Goal: Register for event/course

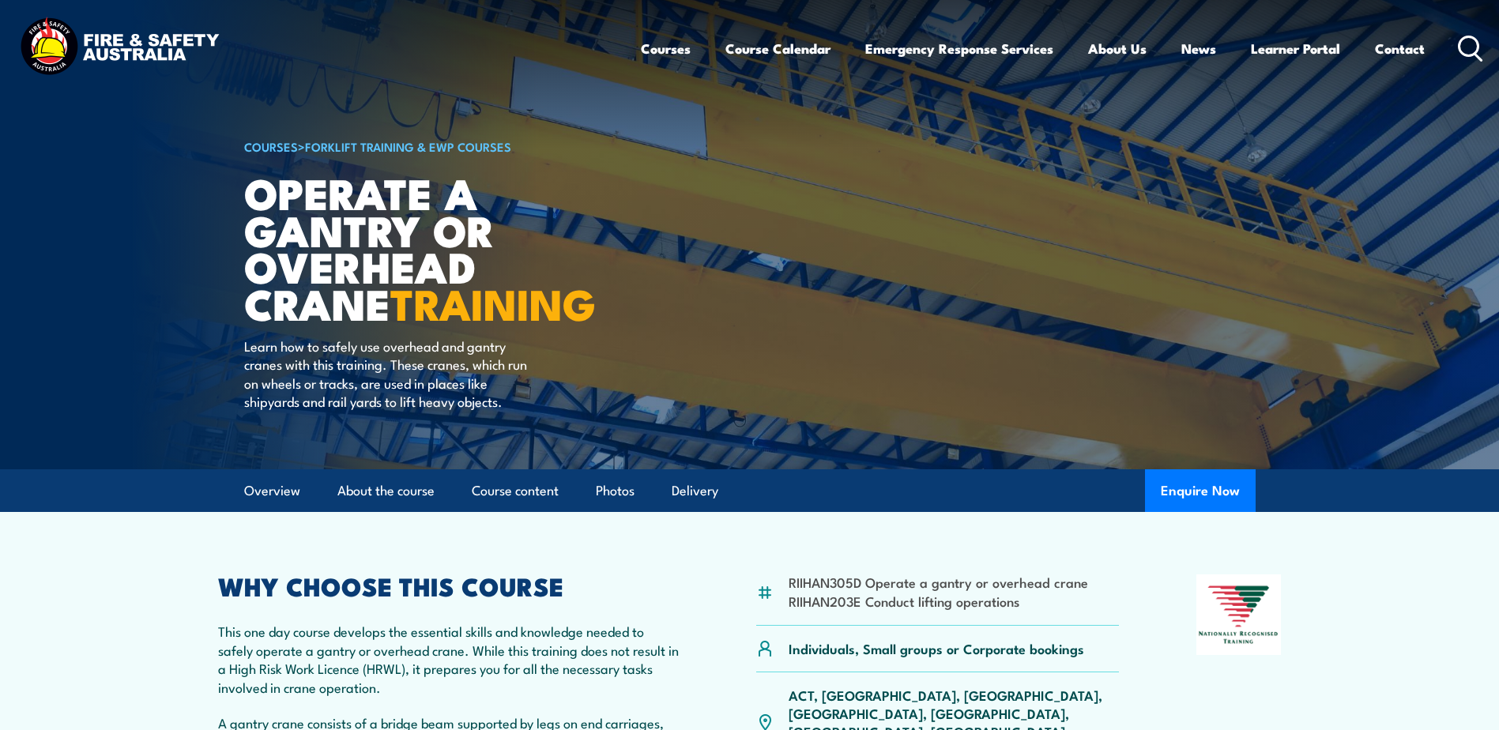
click at [1482, 43] on icon at bounding box center [1470, 49] width 25 height 26
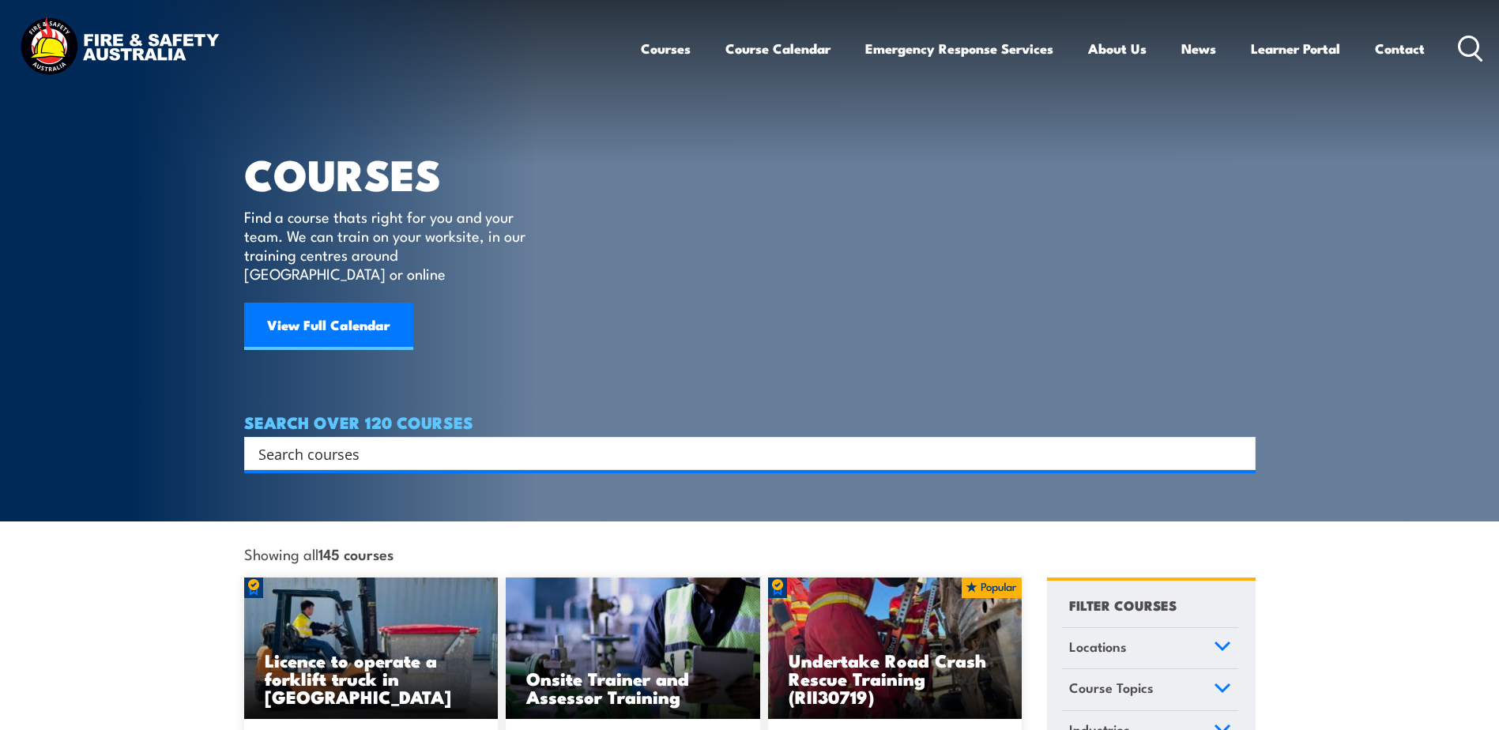
click at [489, 447] on div "Search" at bounding box center [750, 453] width 1012 height 33
click at [492, 442] on input "Search input" at bounding box center [739, 454] width 963 height 24
type input "dangerous goods"
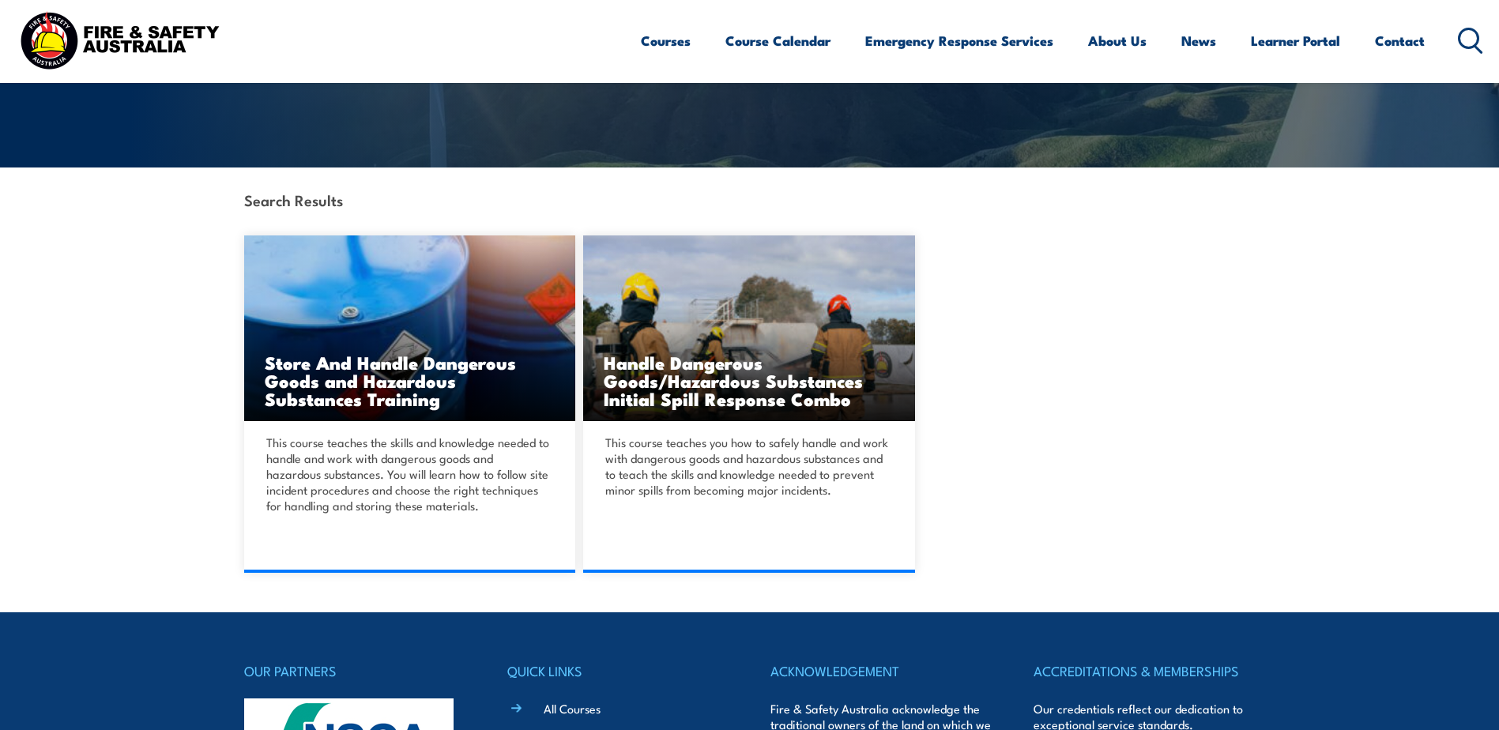
scroll to position [316, 0]
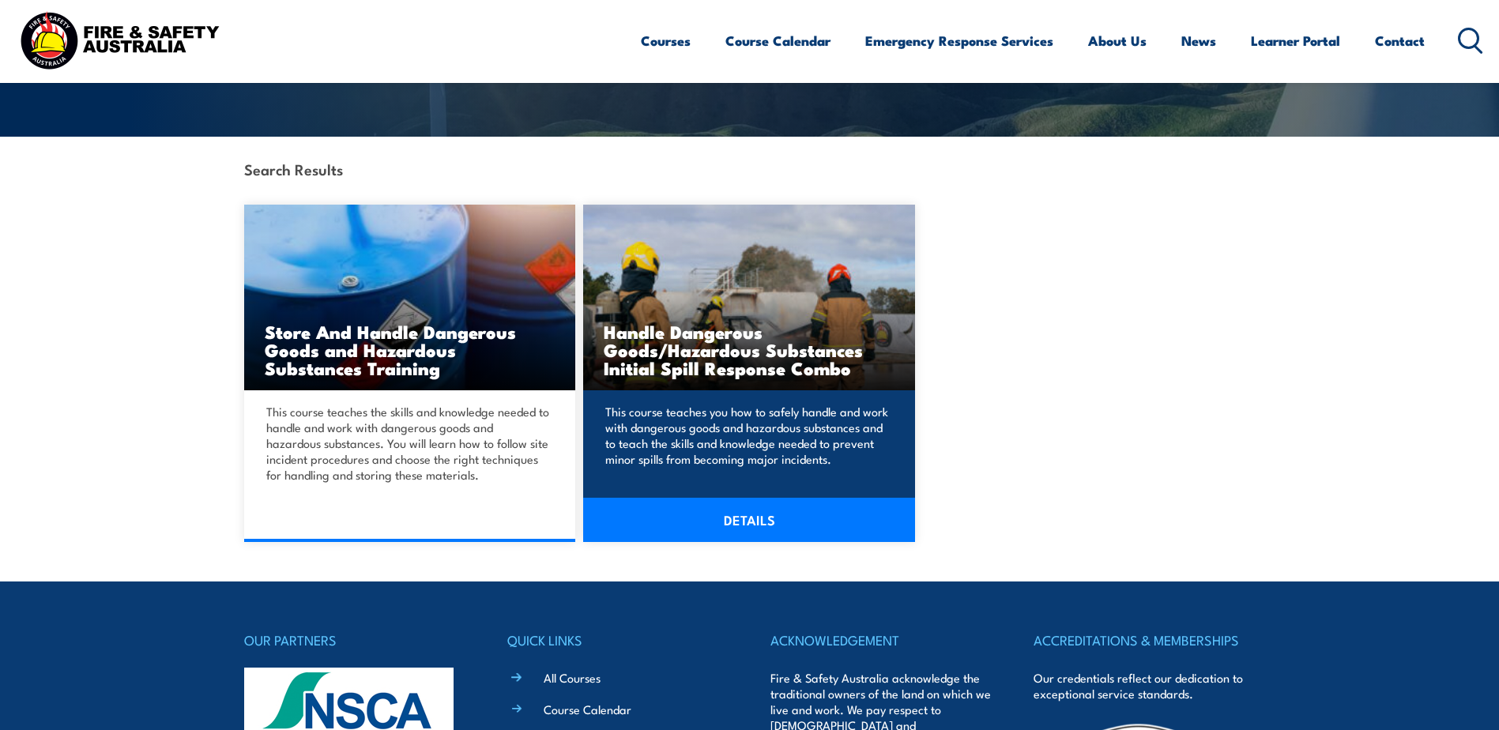
click at [734, 504] on link "DETAILS" at bounding box center [749, 520] width 332 height 44
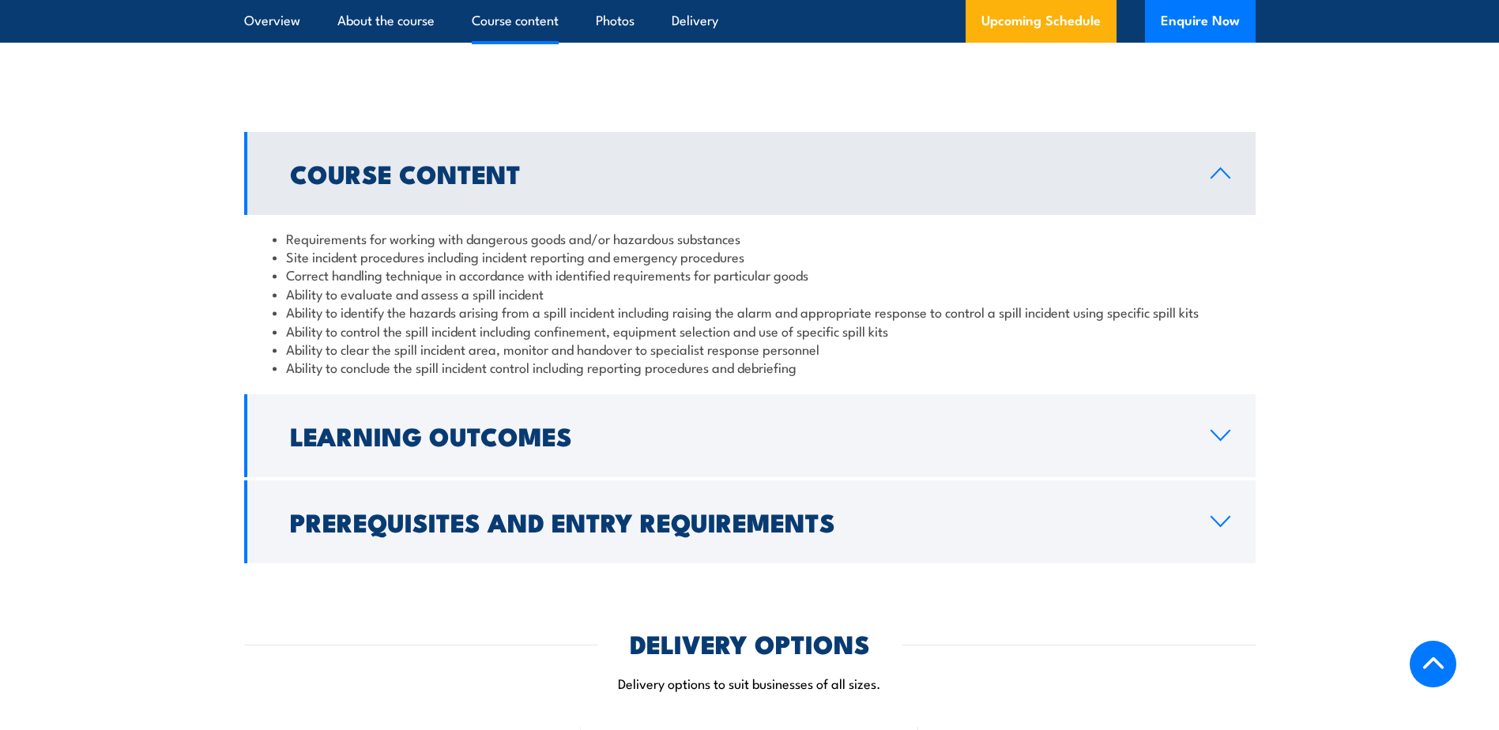
scroll to position [1581, 0]
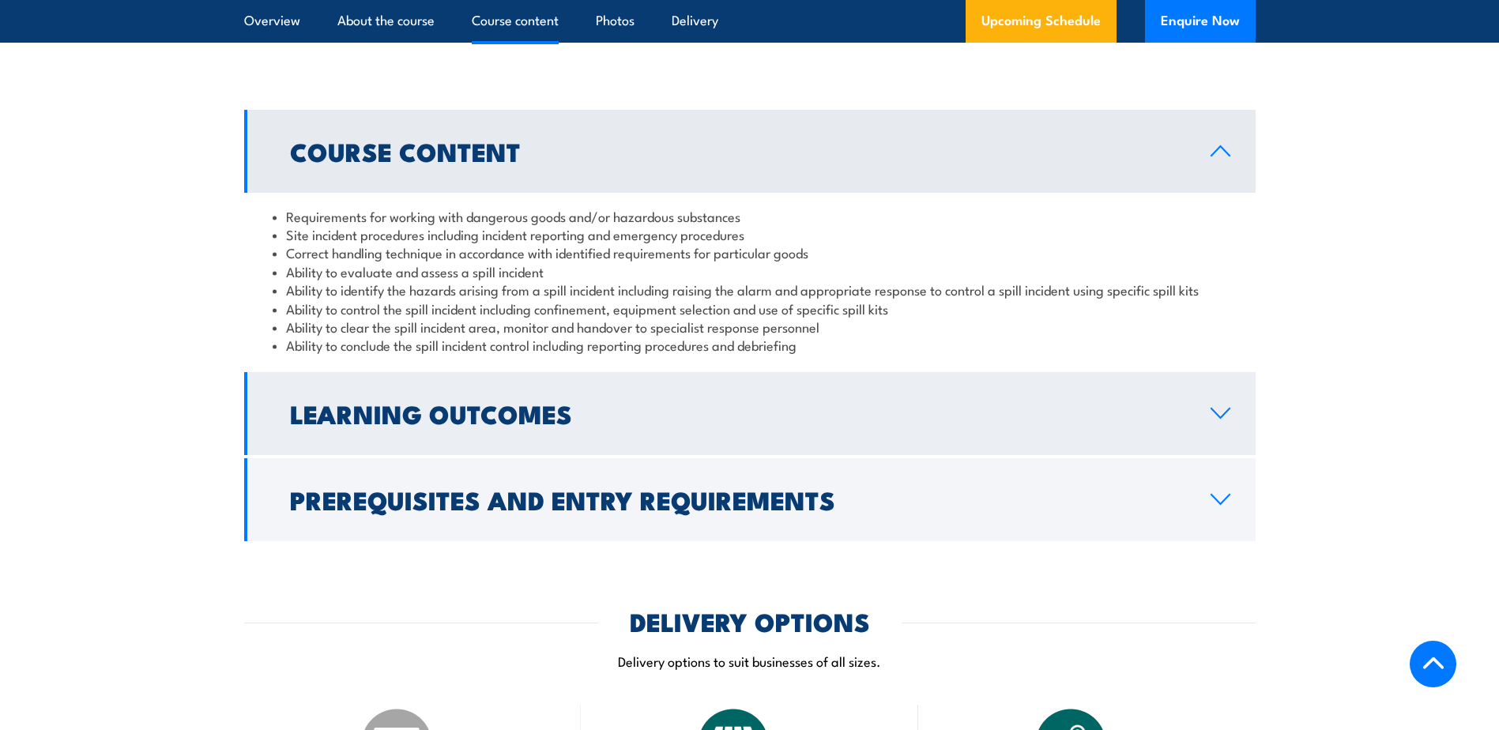
click at [647, 428] on link "Learning Outcomes" at bounding box center [750, 413] width 1012 height 83
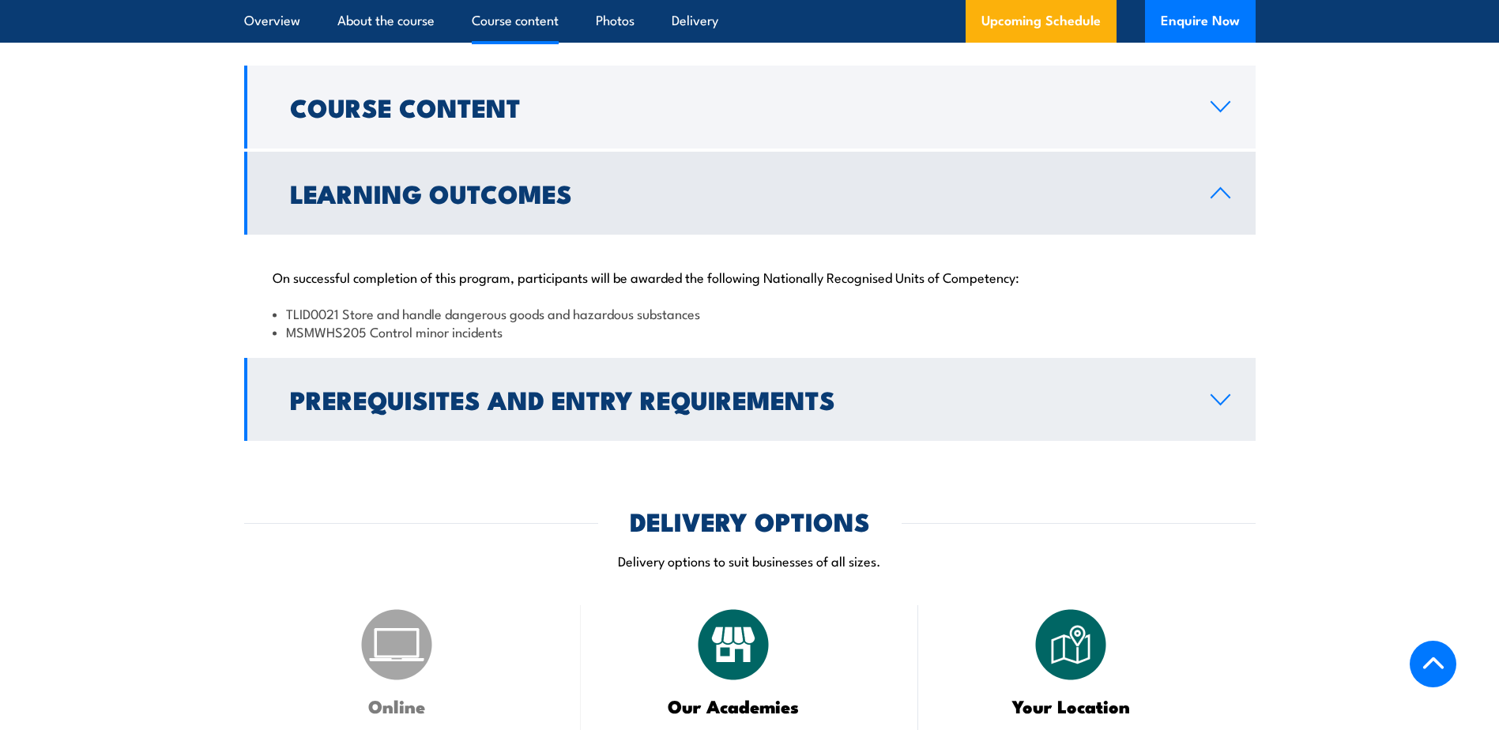
scroll to position [1660, 0]
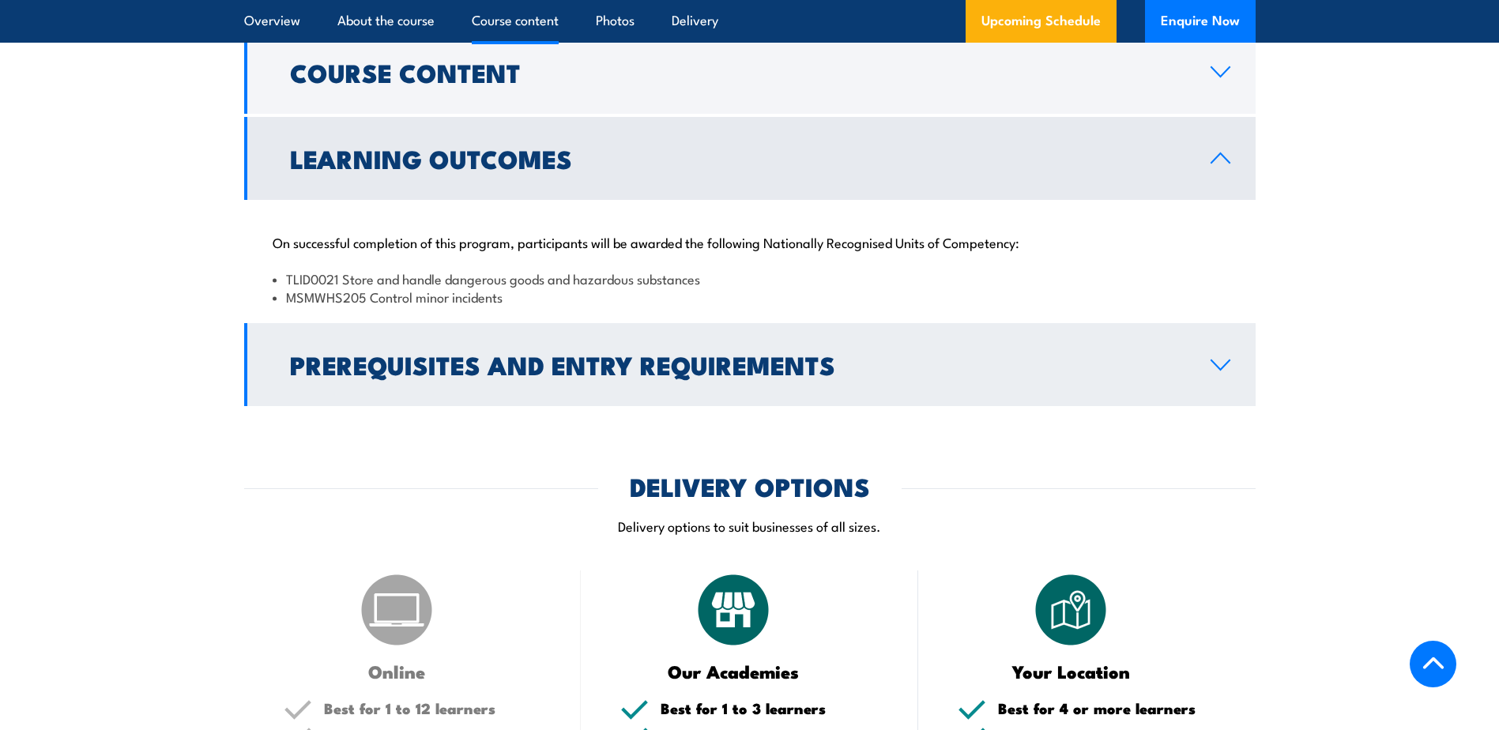
click at [660, 375] on h2 "Prerequisites and Entry Requirements" at bounding box center [738, 364] width 896 height 22
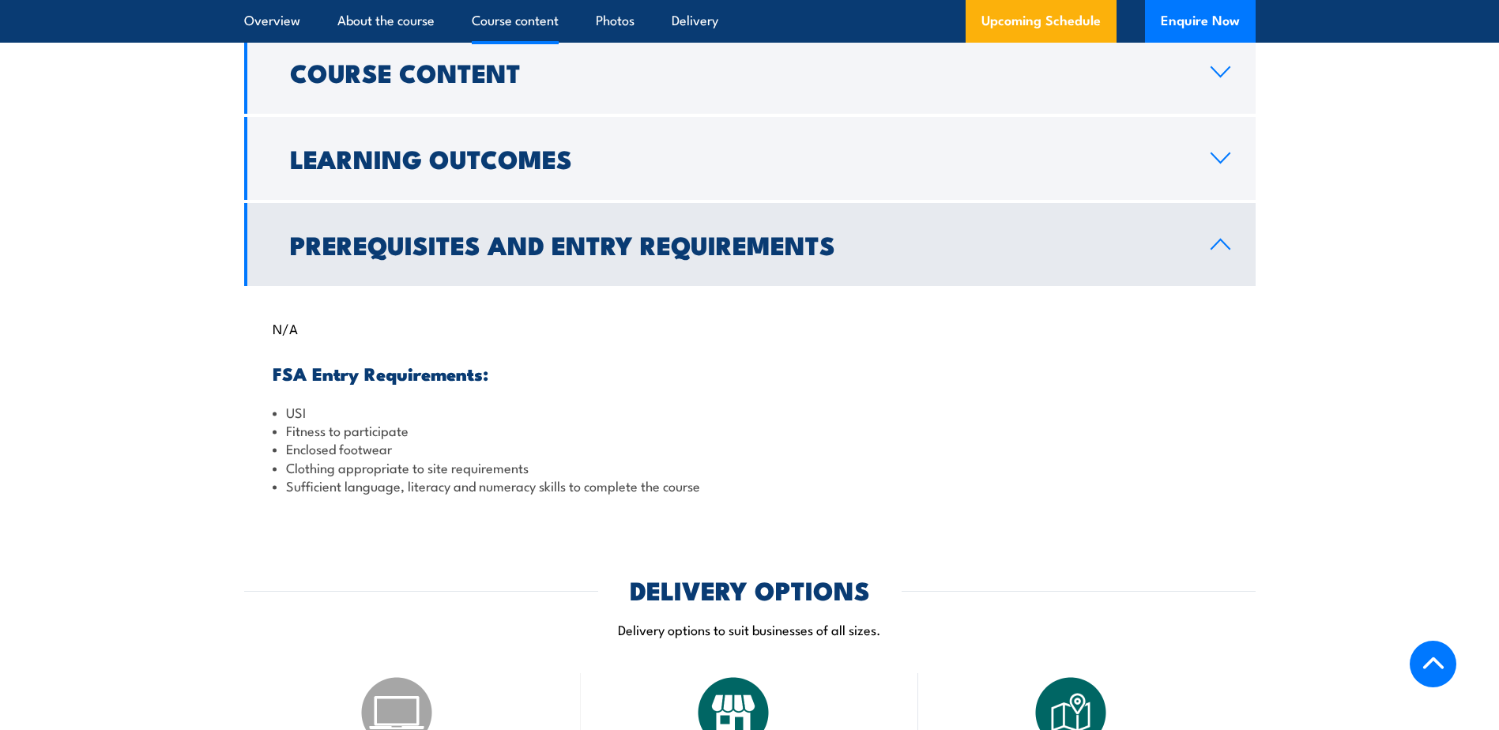
click at [639, 203] on link "Prerequisites and Entry Requirements" at bounding box center [750, 244] width 1012 height 83
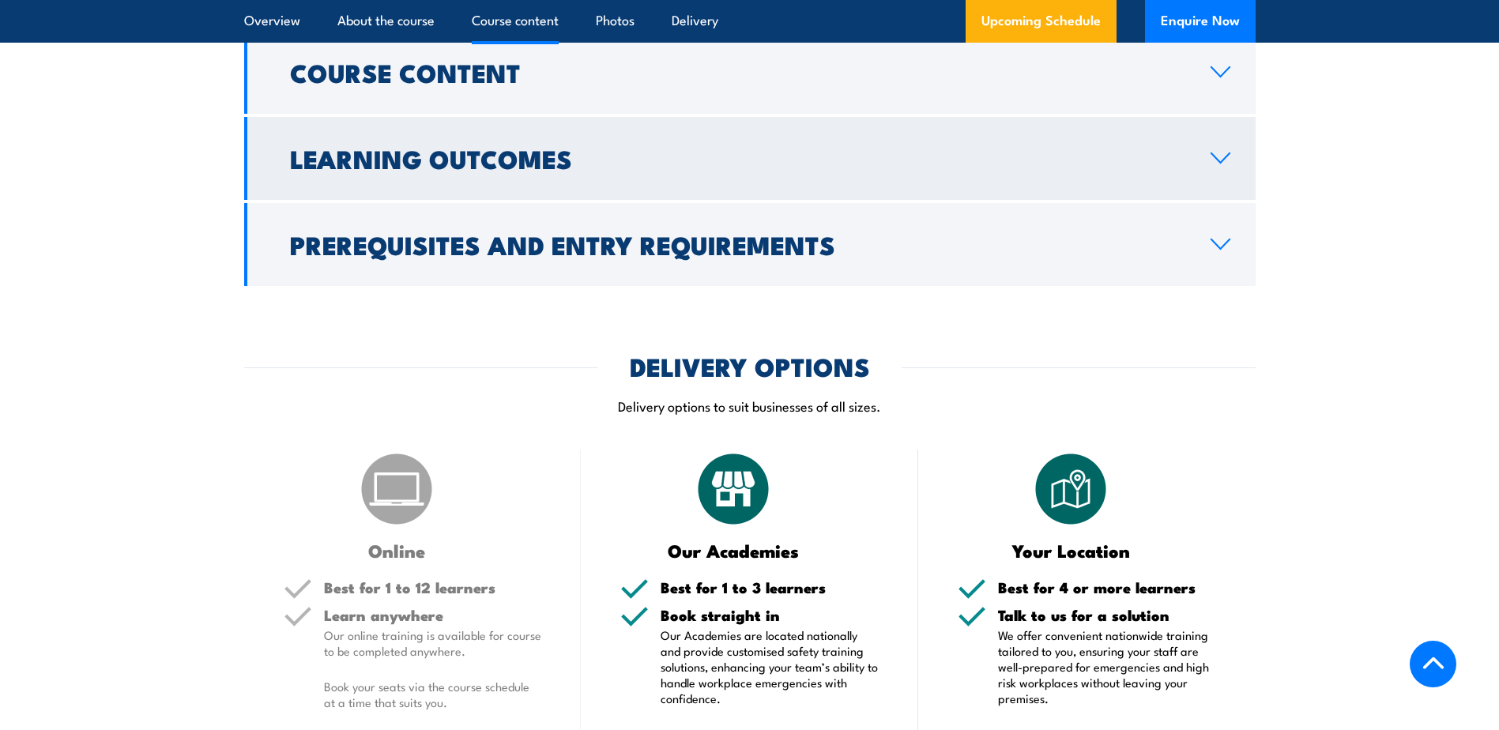
click at [641, 169] on link "Learning Outcomes" at bounding box center [750, 158] width 1012 height 83
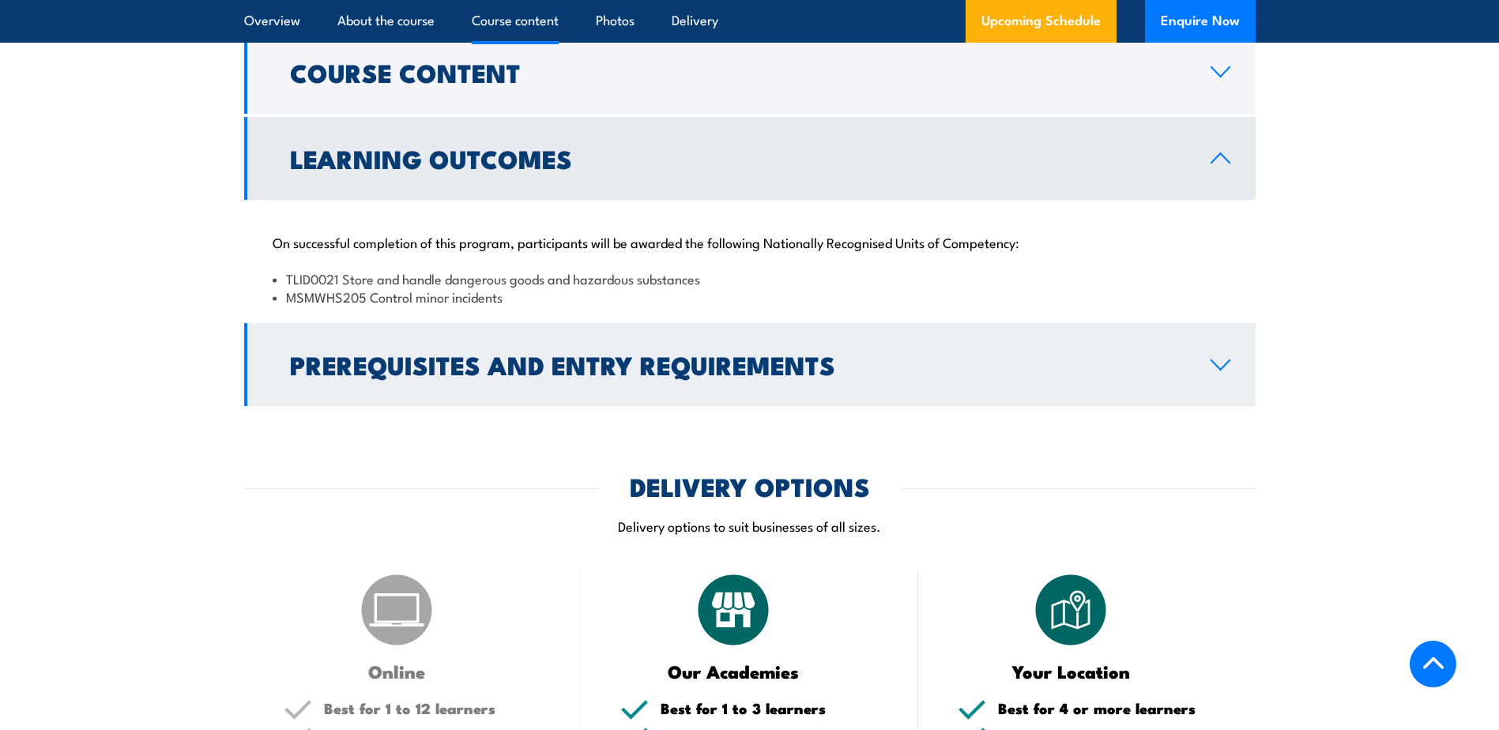
click at [635, 364] on h2 "Prerequisites and Entry Requirements" at bounding box center [738, 364] width 896 height 22
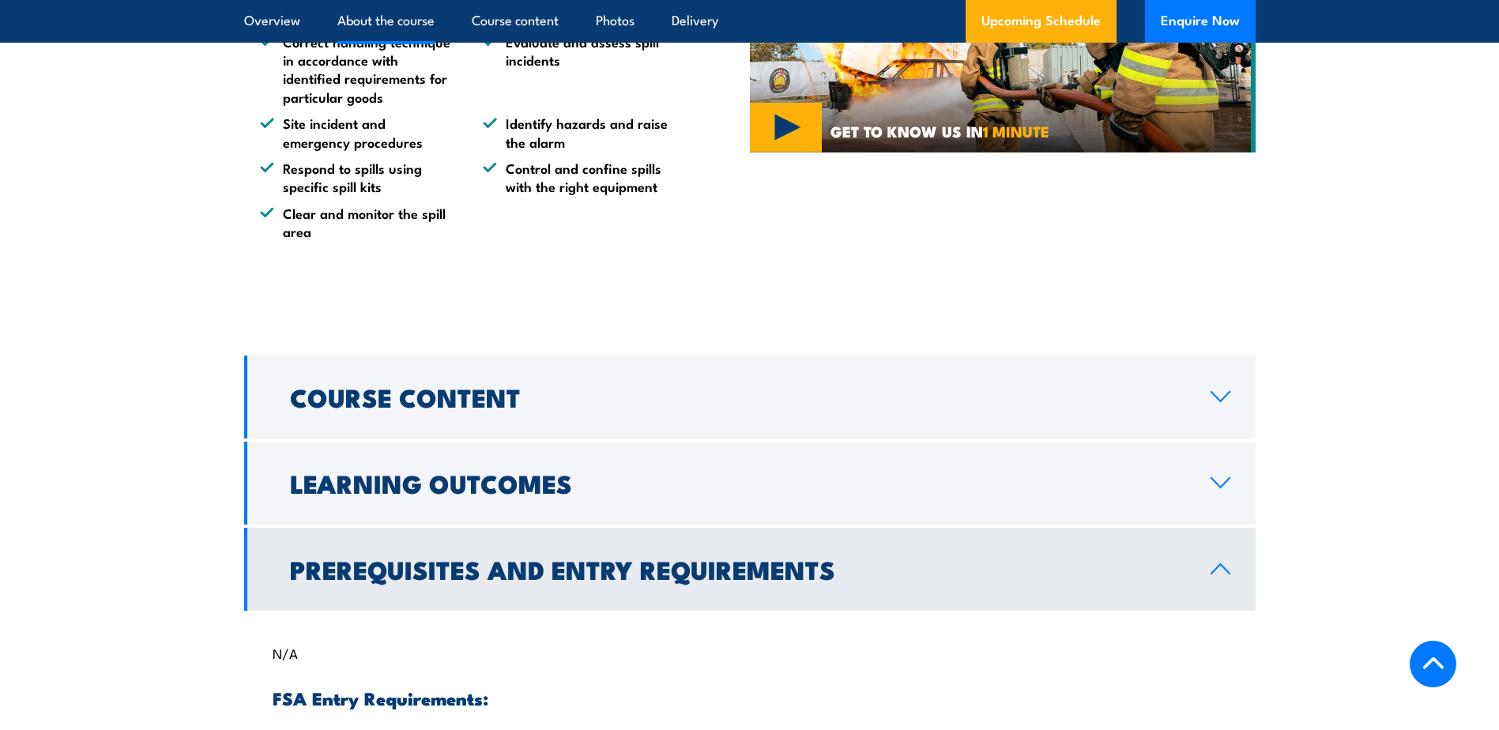
scroll to position [1186, 0]
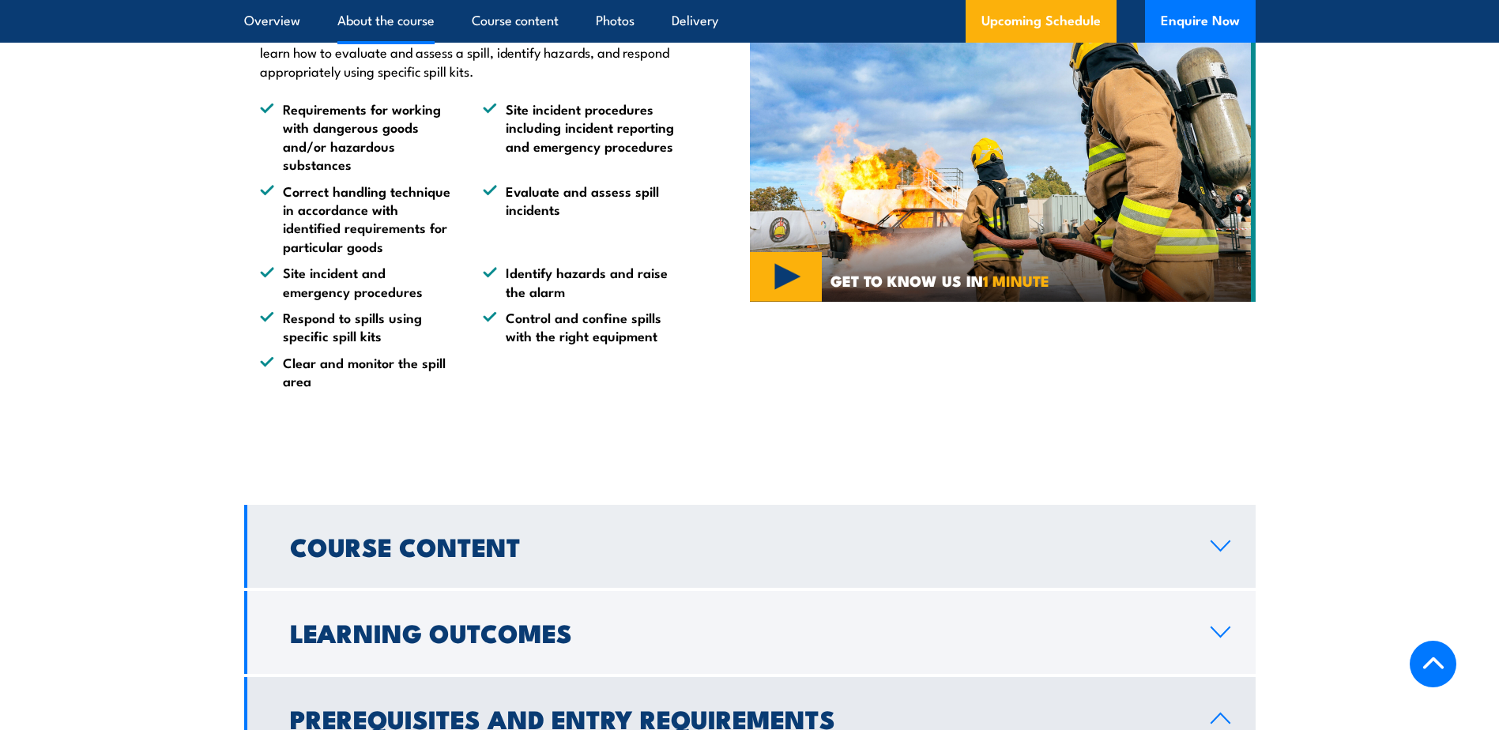
click at [658, 519] on link "Course Content" at bounding box center [750, 546] width 1012 height 83
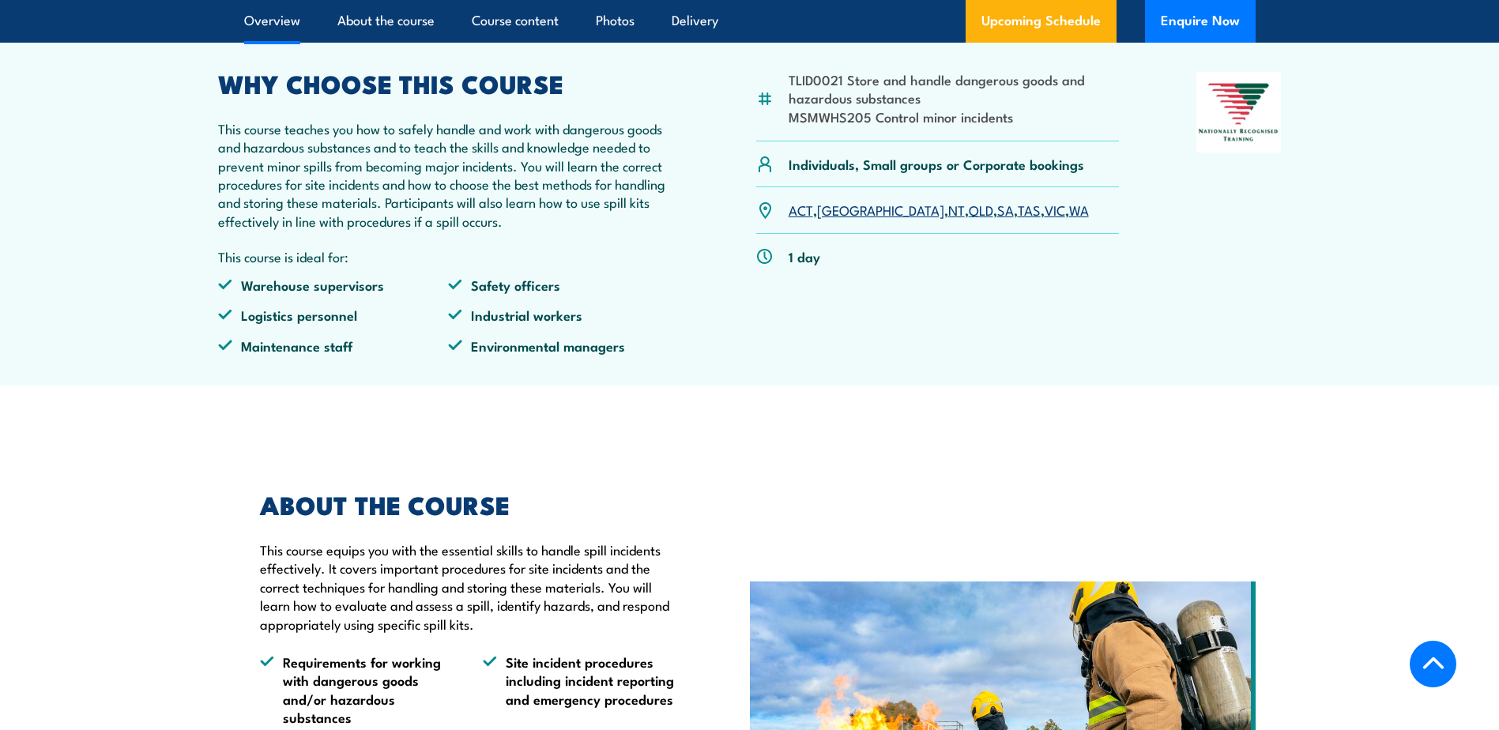
scroll to position [79, 0]
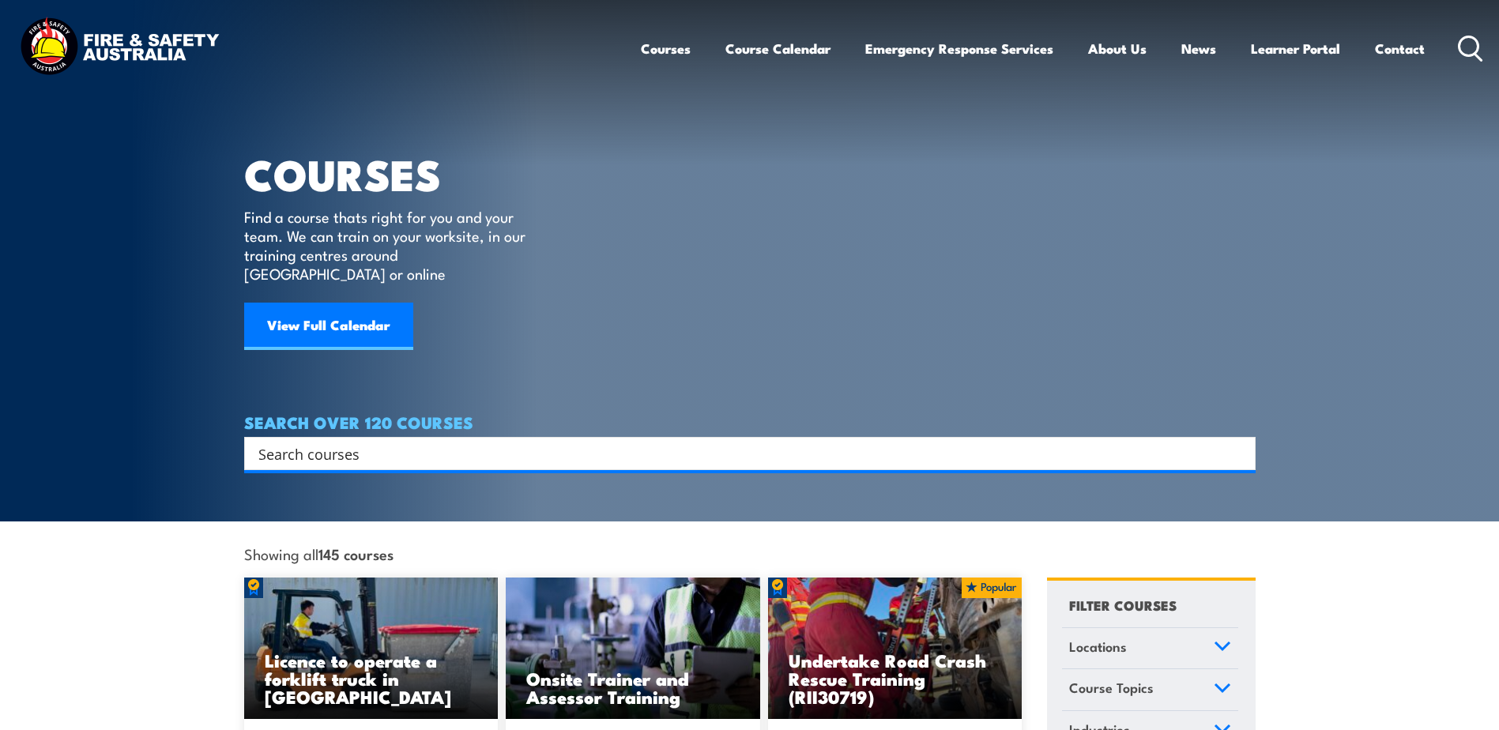
click at [959, 424] on div "SEARCH OVER 120 COURSES Search Filter by Locations Australian Capital Territory…" at bounding box center [750, 441] width 1012 height 57
click at [960, 442] on input "Search input" at bounding box center [739, 454] width 963 height 24
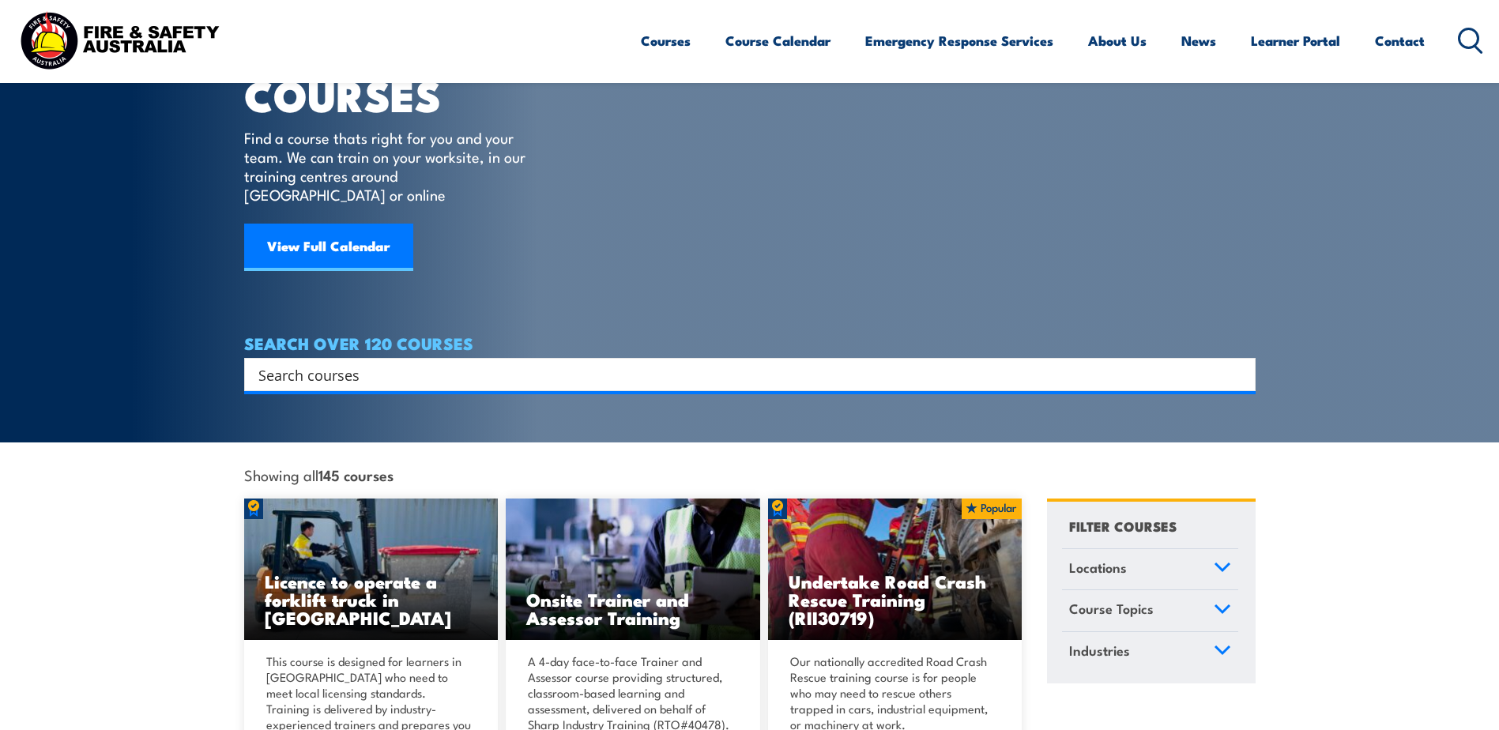
click at [984, 366] on input "Search input" at bounding box center [739, 375] width 963 height 24
type input "dangeours"
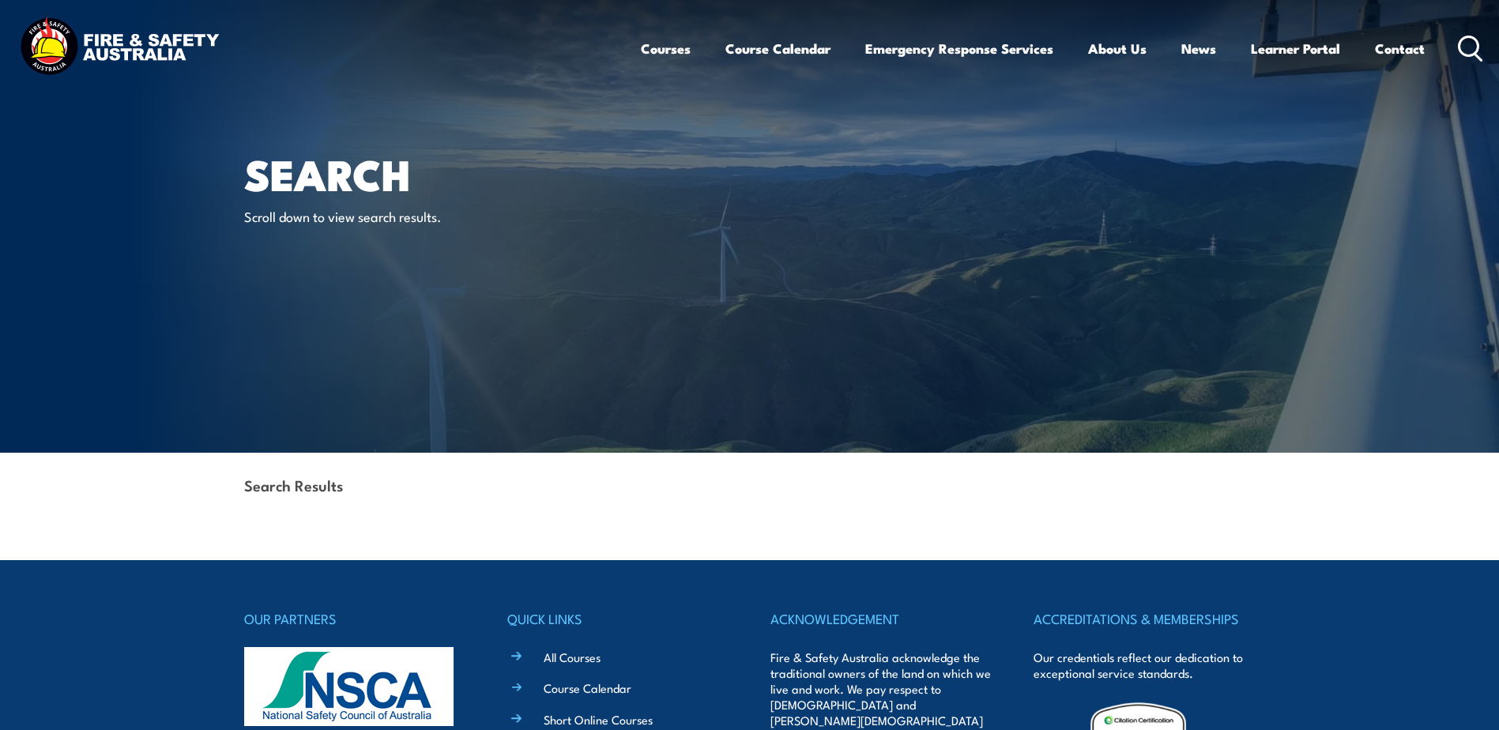
click at [1475, 51] on icon at bounding box center [1470, 49] width 25 height 26
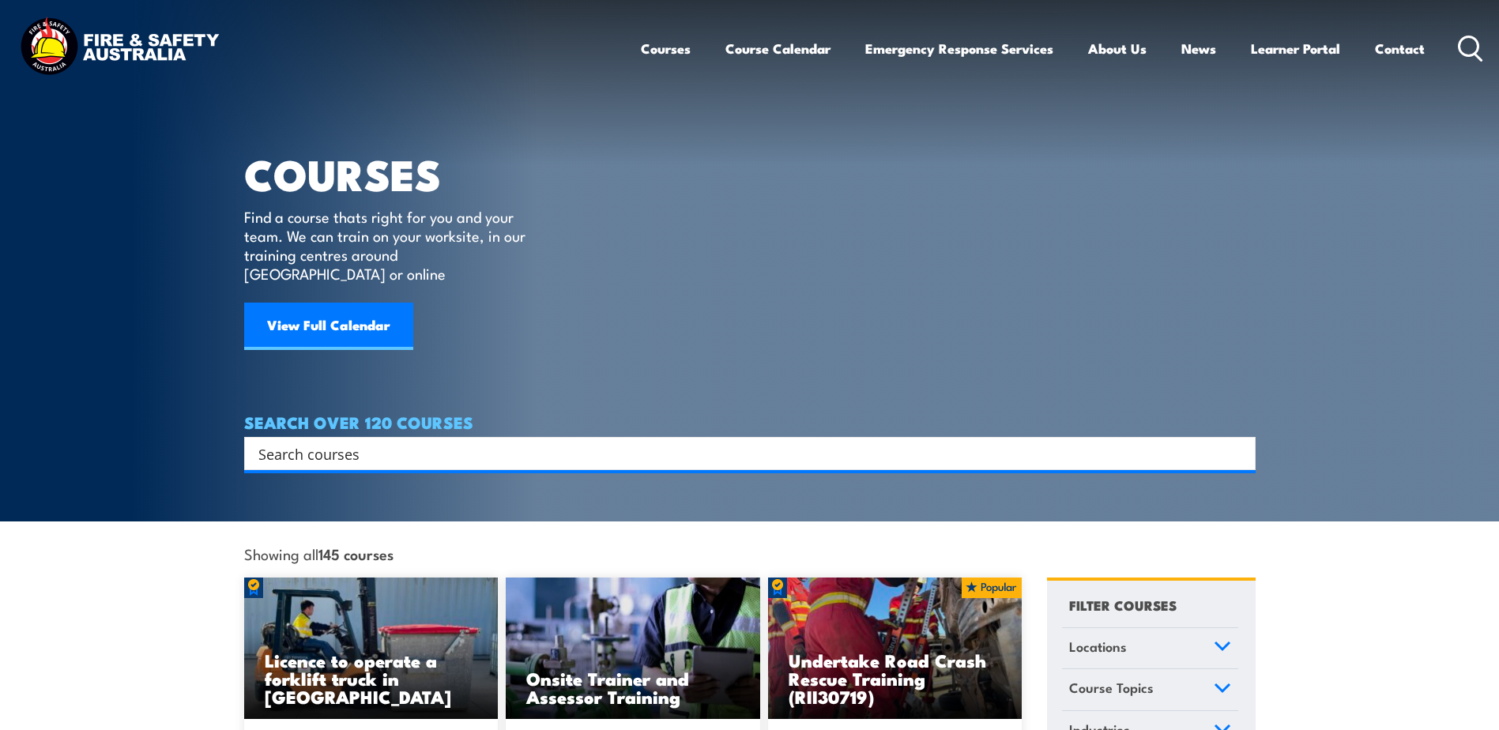
click at [432, 449] on div "Search" at bounding box center [750, 453] width 1012 height 33
click at [462, 442] on input "Search input" at bounding box center [739, 454] width 963 height 24
type input "dangerous"
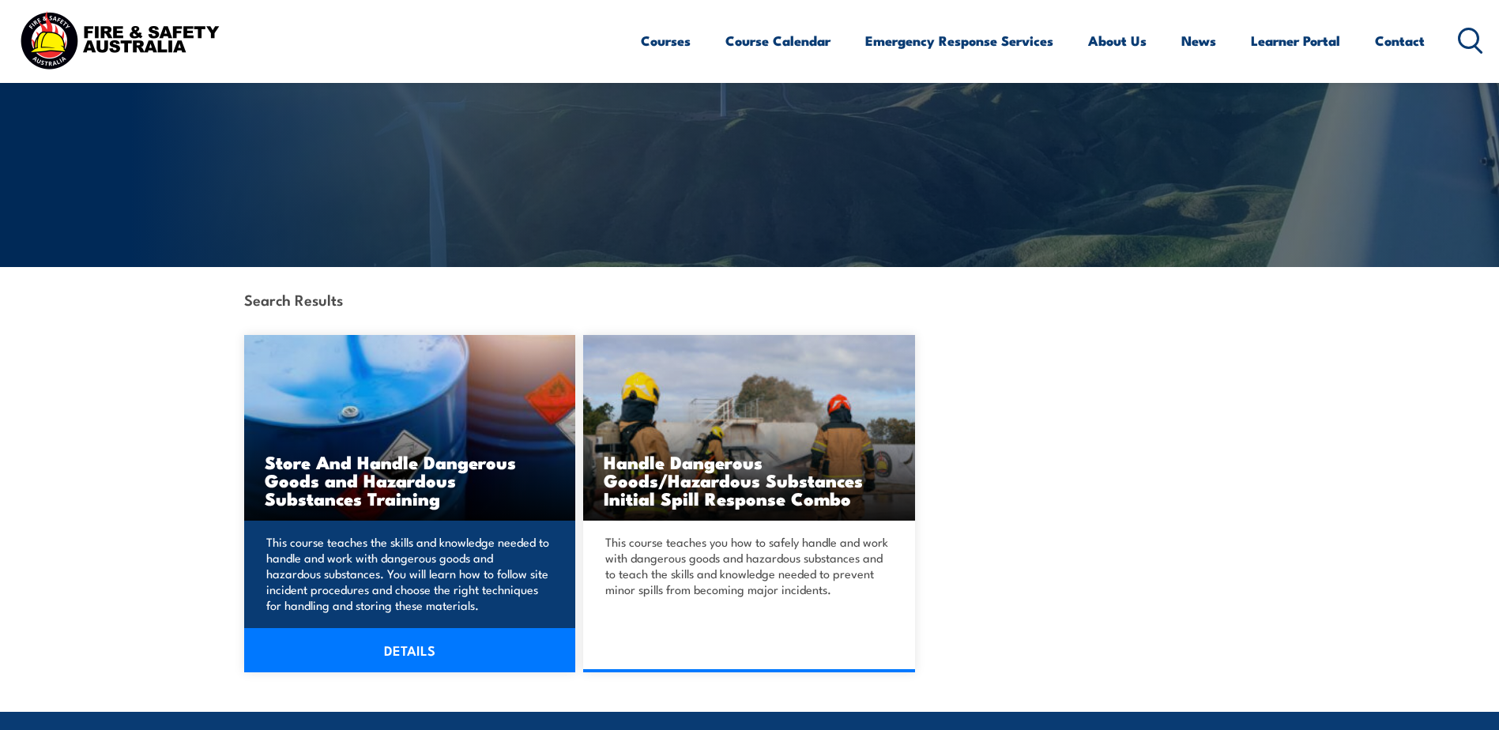
scroll to position [237, 0]
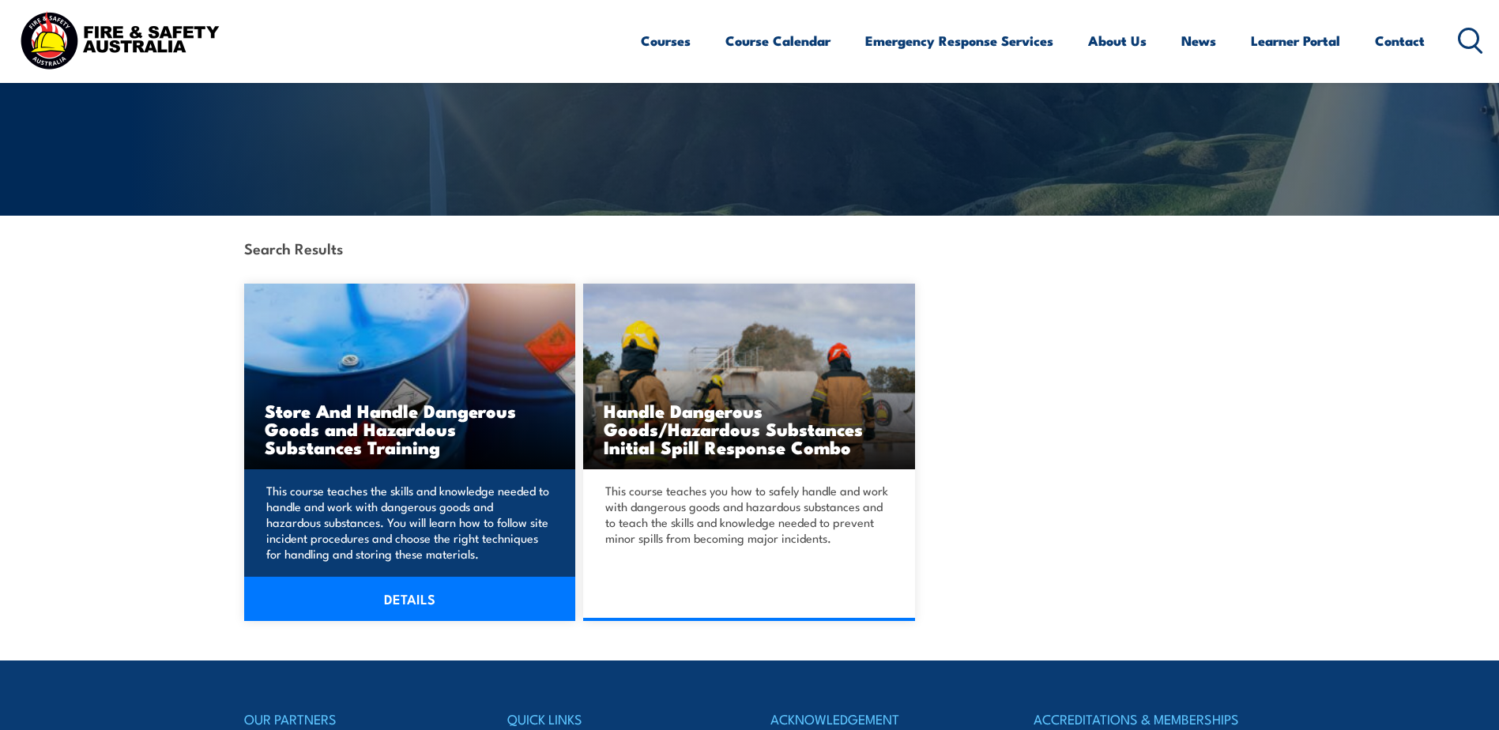
click at [461, 421] on h3 "Store And Handle Dangerous Goods and Hazardous Substances Training" at bounding box center [410, 429] width 291 height 55
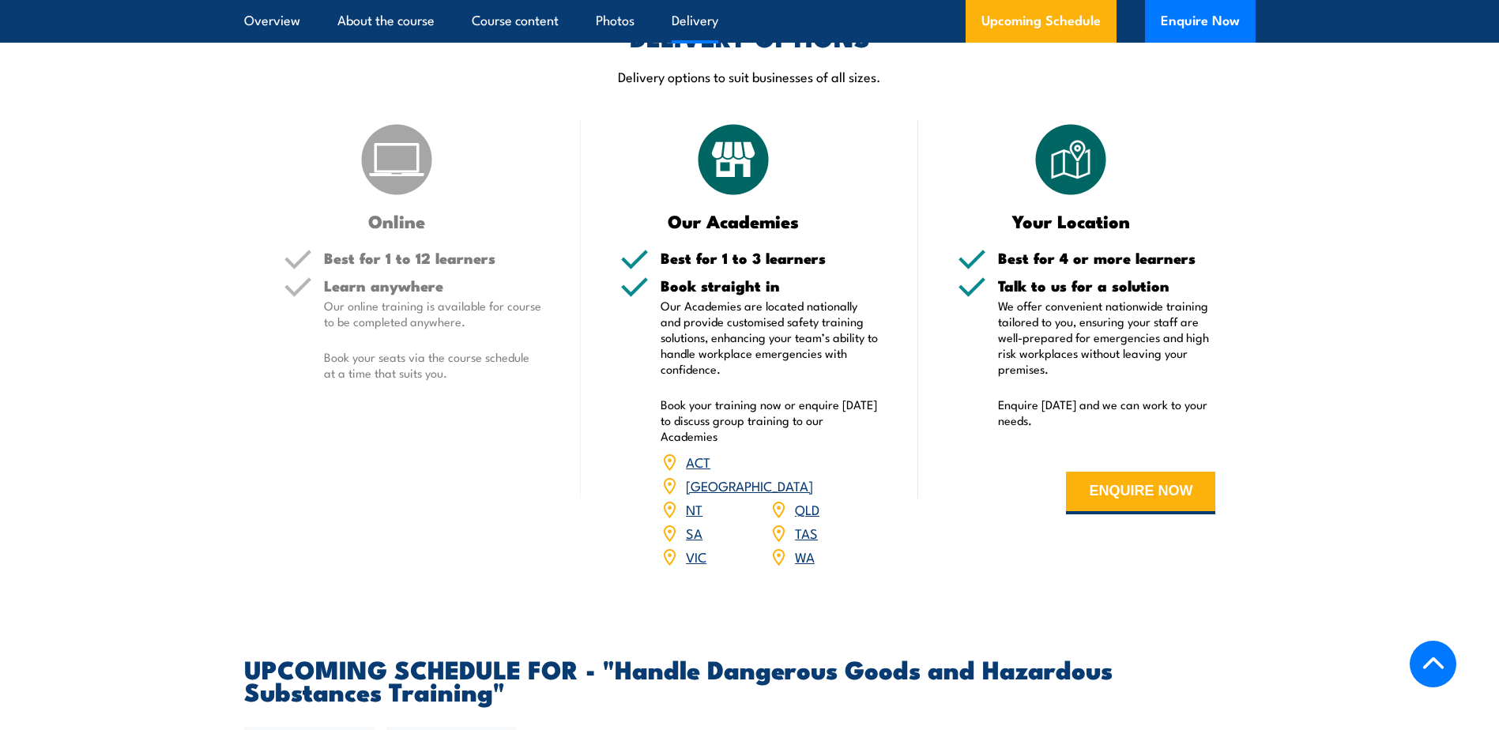
scroll to position [1818, 0]
click at [808, 565] on link "WA" at bounding box center [805, 555] width 20 height 19
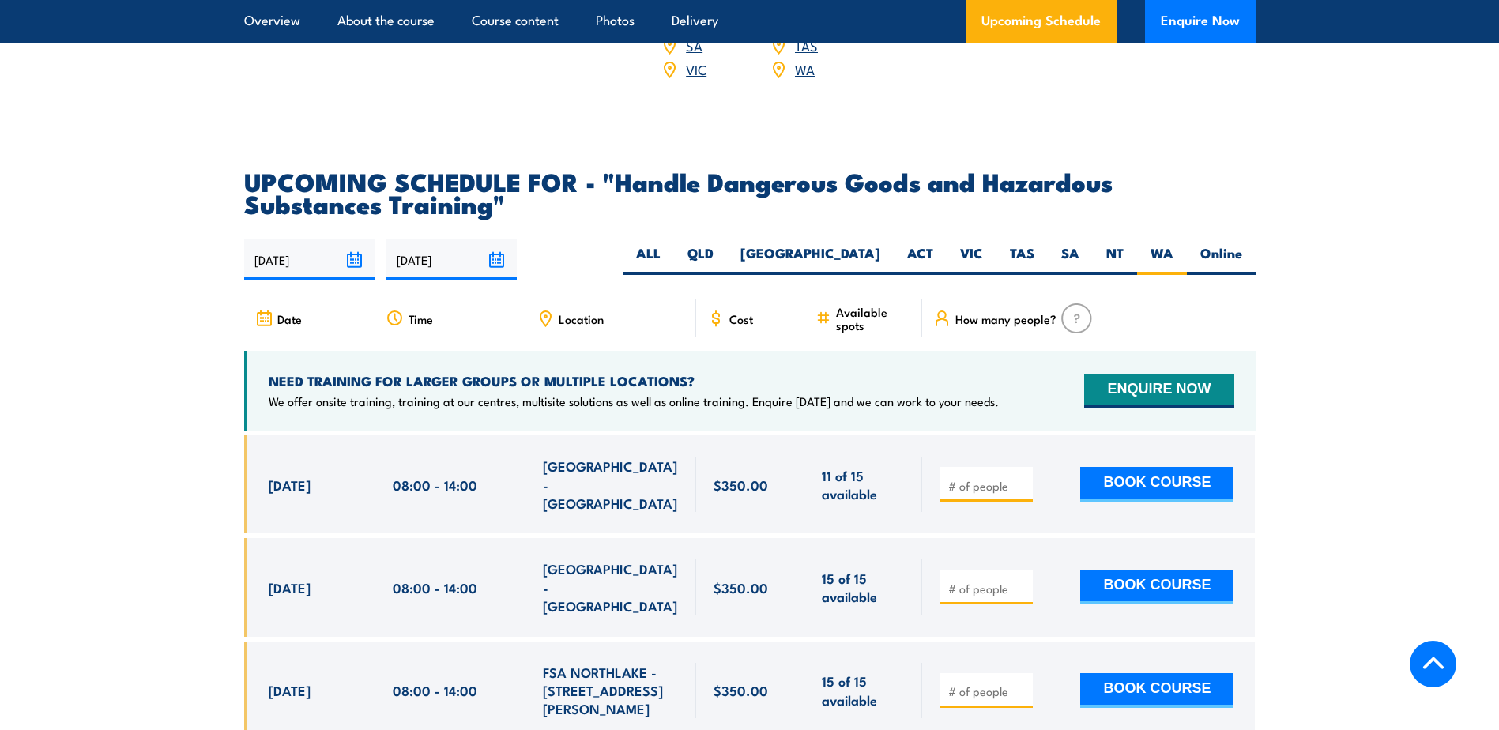
scroll to position [2488, 0]
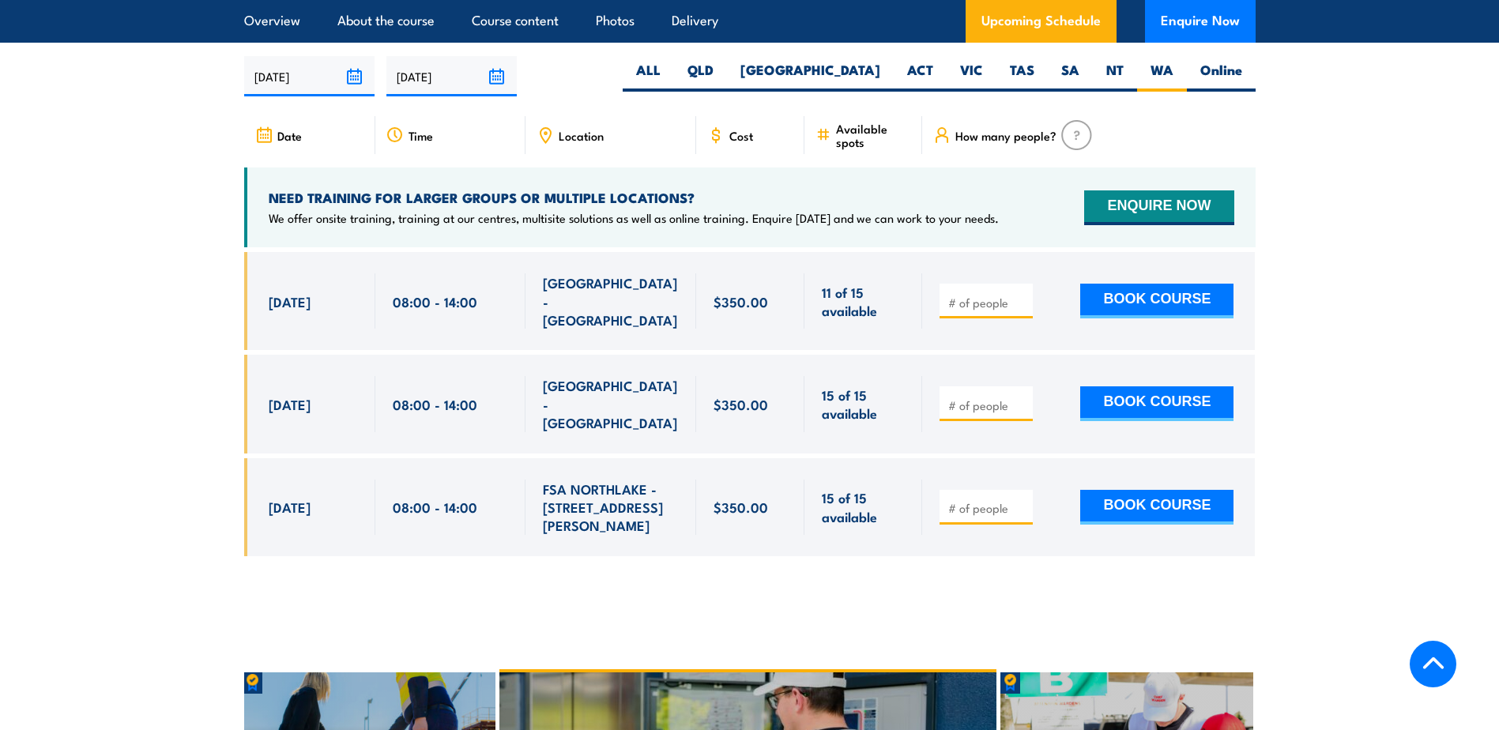
click at [1360, 317] on section "UPCOMING SCHEDULE FOR - "Handle Dangerous Goods and Hazardous Substances Traini…" at bounding box center [749, 284] width 1499 height 594
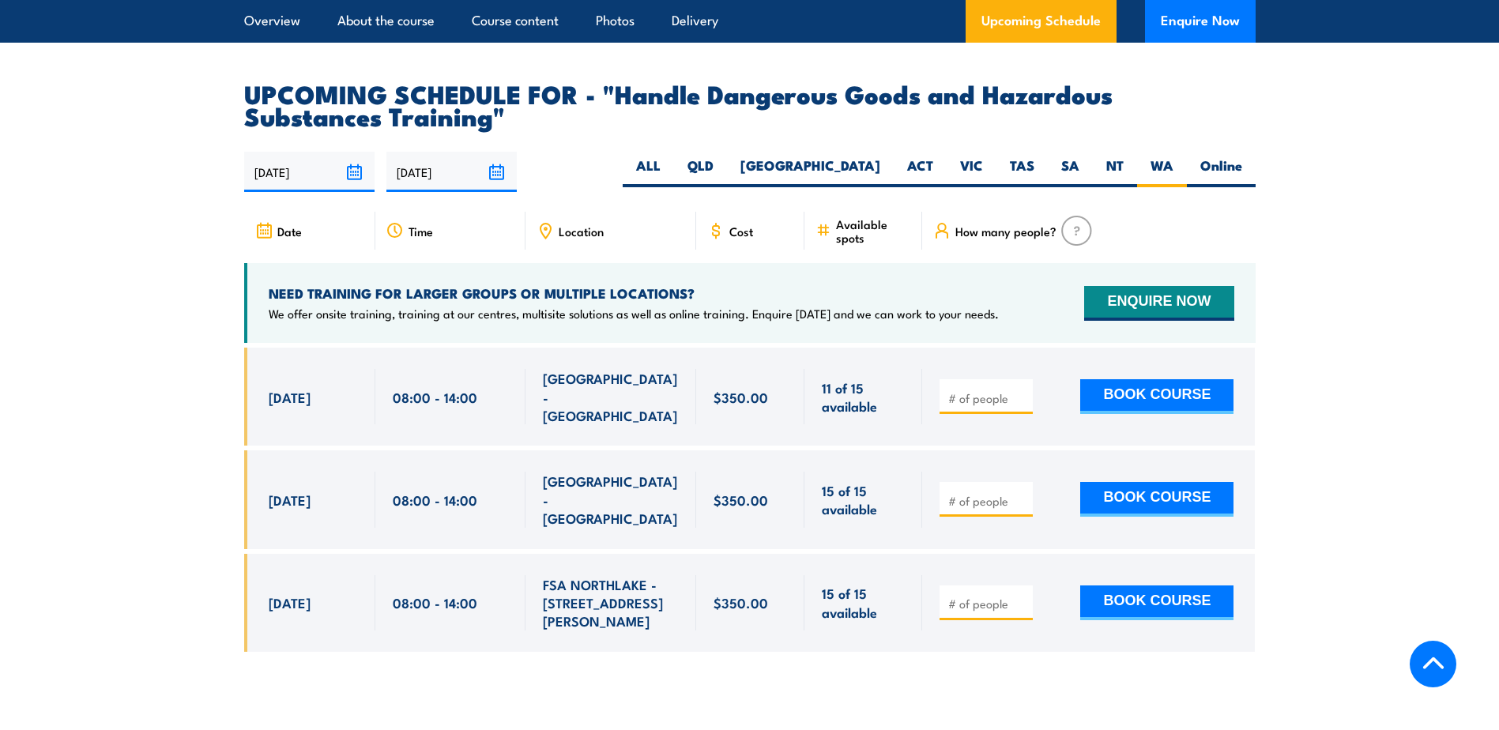
scroll to position [2251, 0]
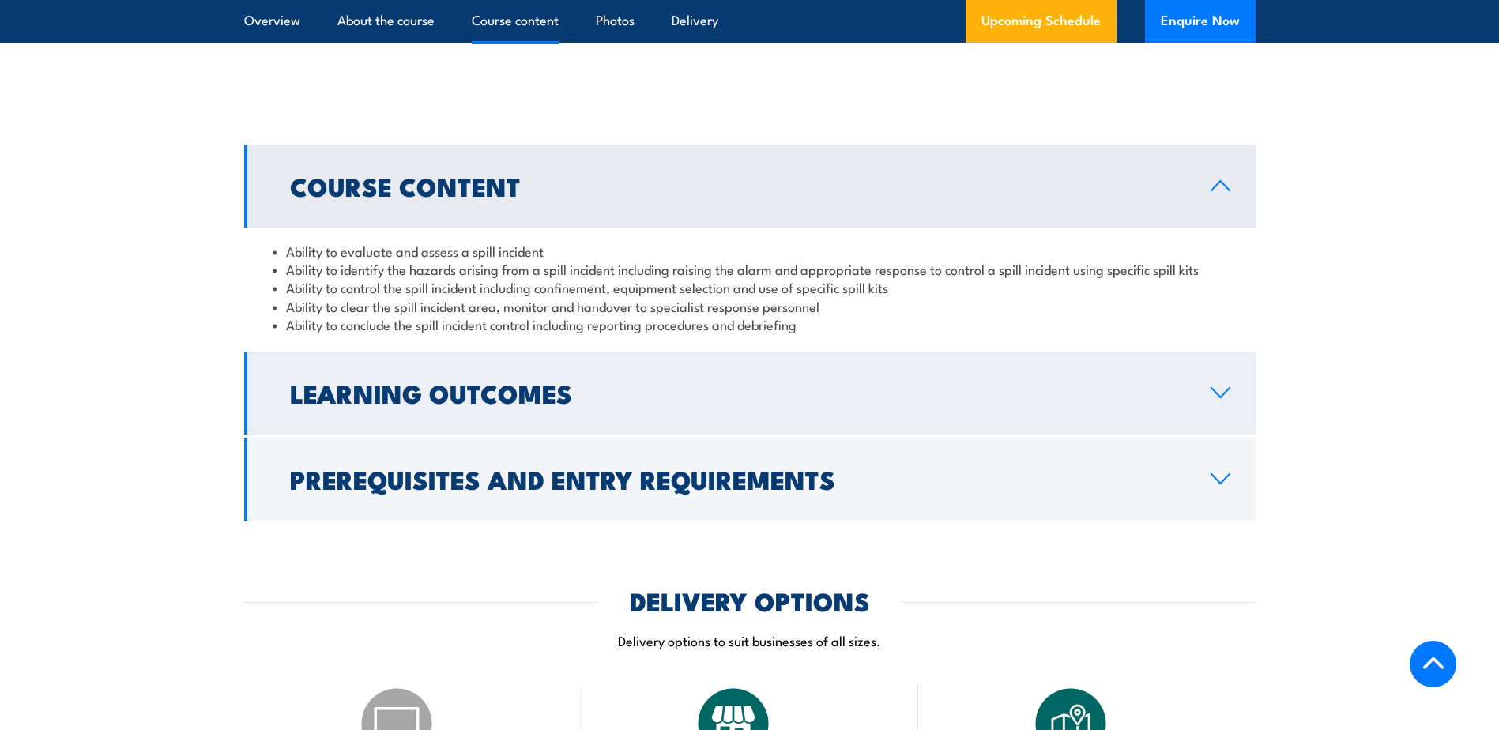
scroll to position [1186, 0]
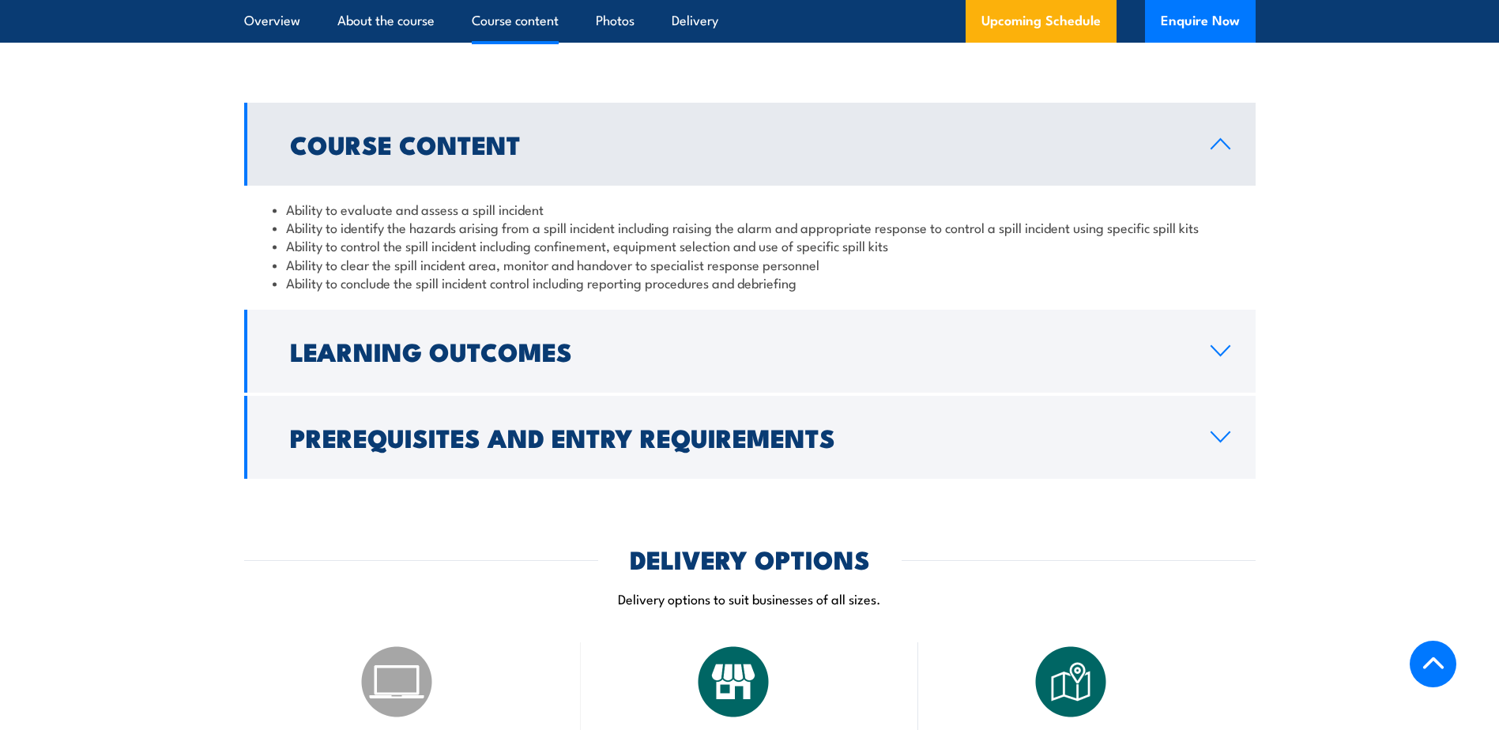
click at [726, 372] on link "Learning Outcomes" at bounding box center [750, 351] width 1012 height 83
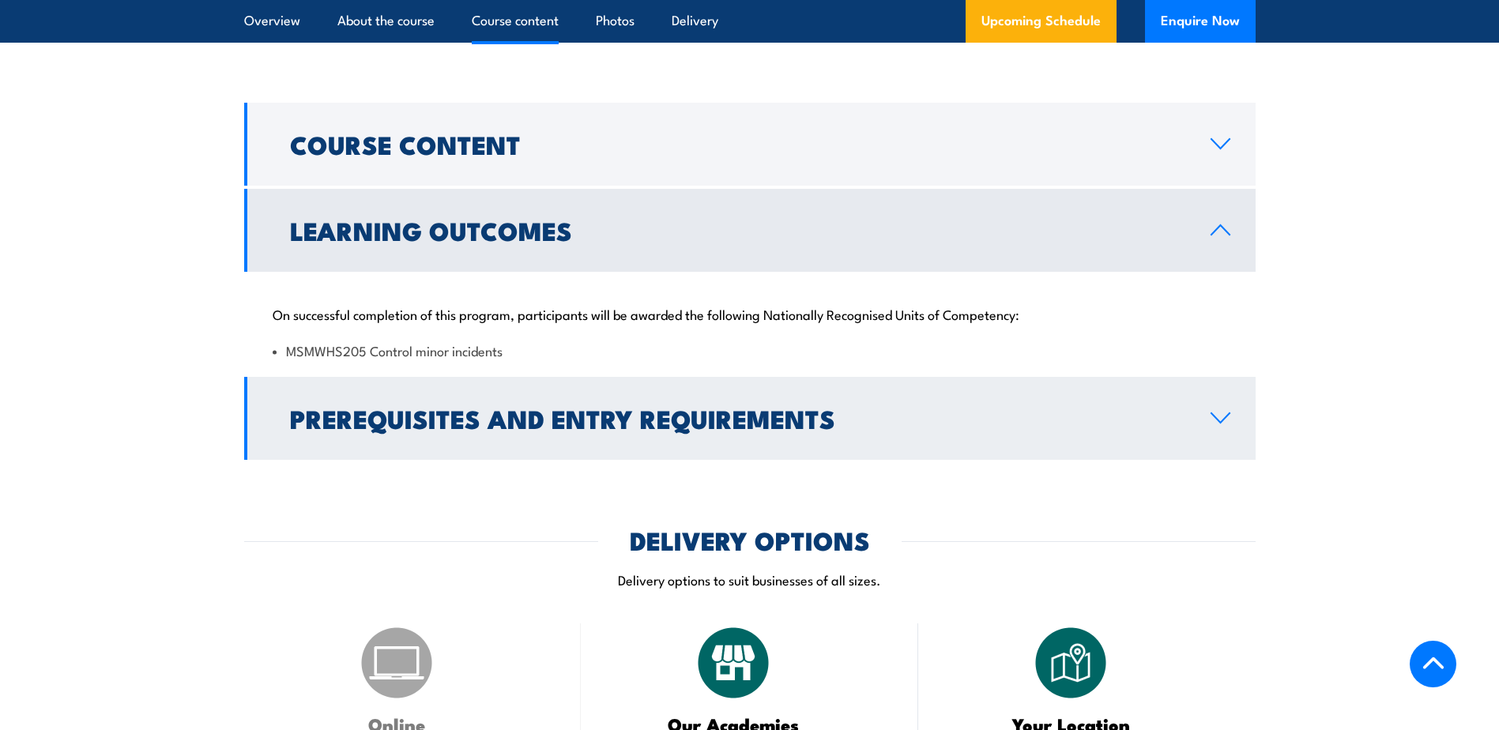
click at [733, 413] on h2 "Prerequisites and Entry Requirements" at bounding box center [738, 418] width 896 height 22
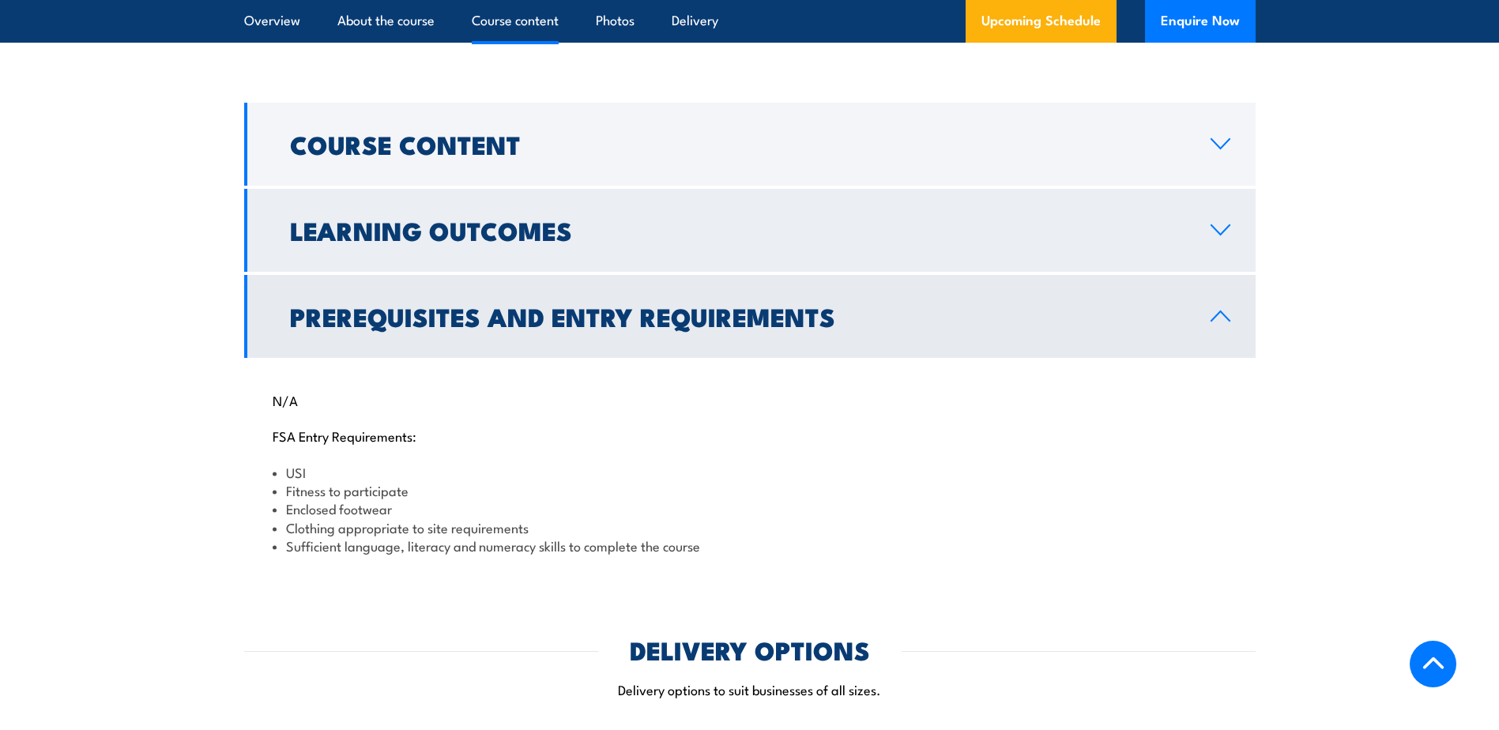
click at [658, 263] on link "Learning Outcomes" at bounding box center [750, 230] width 1012 height 83
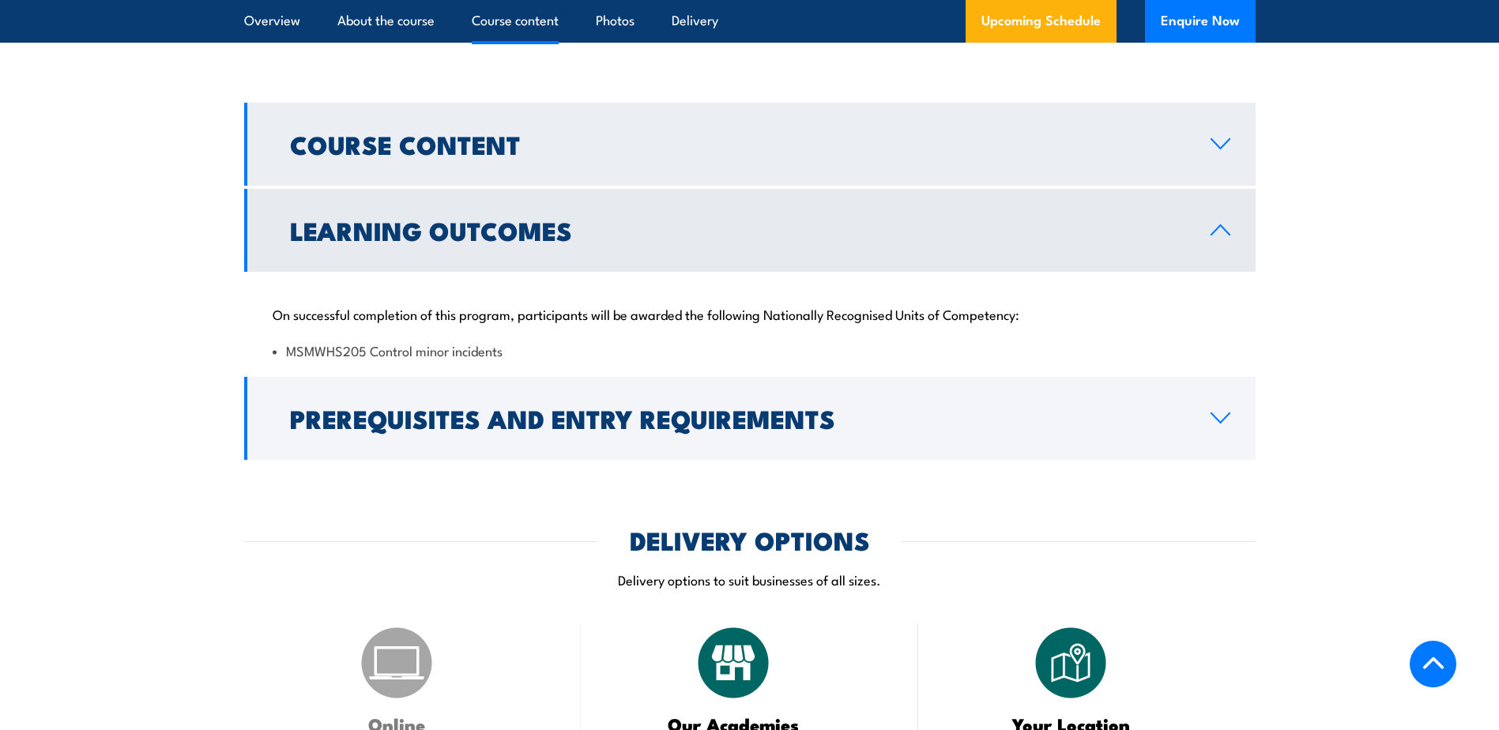
click at [703, 140] on h2 "Course Content" at bounding box center [738, 144] width 896 height 22
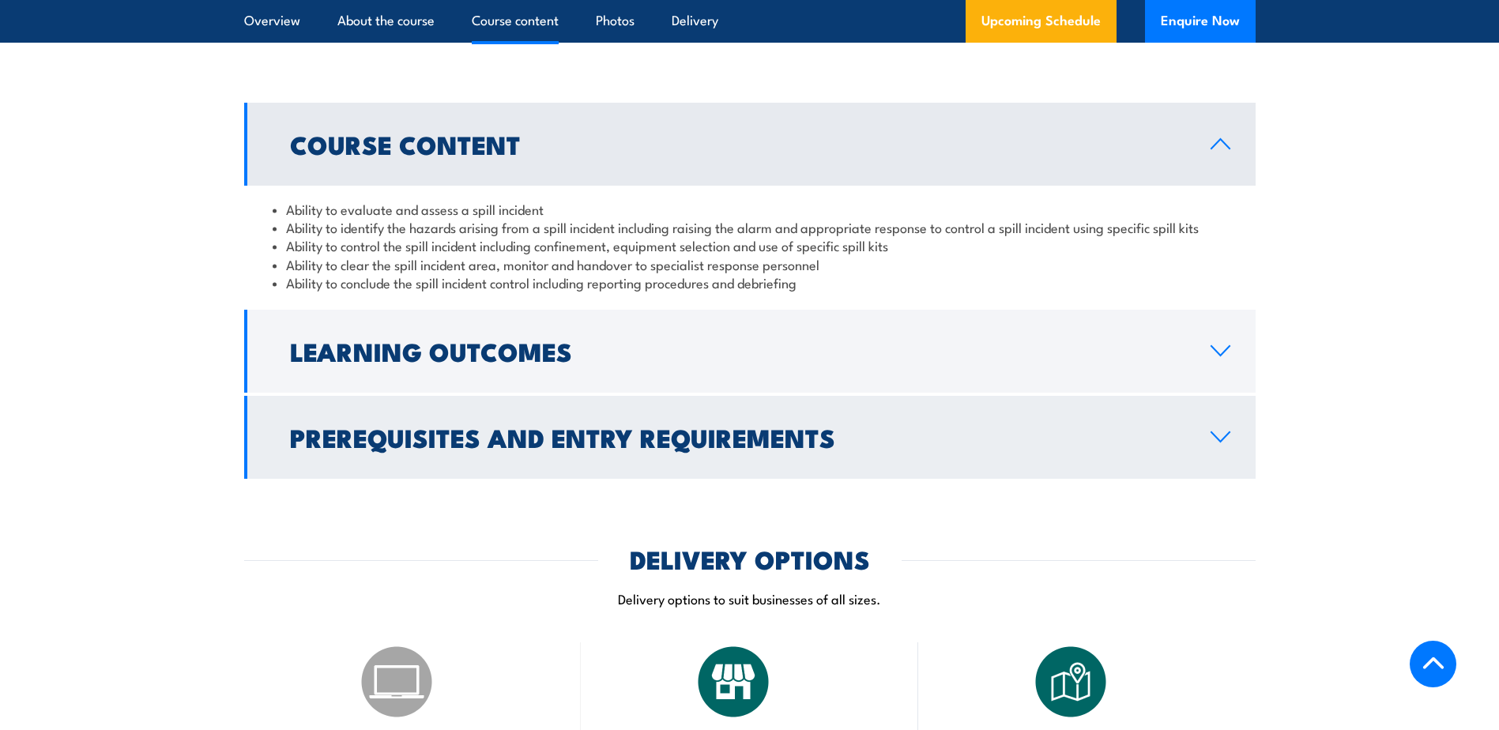
click at [1224, 437] on icon at bounding box center [1221, 436] width 18 height 9
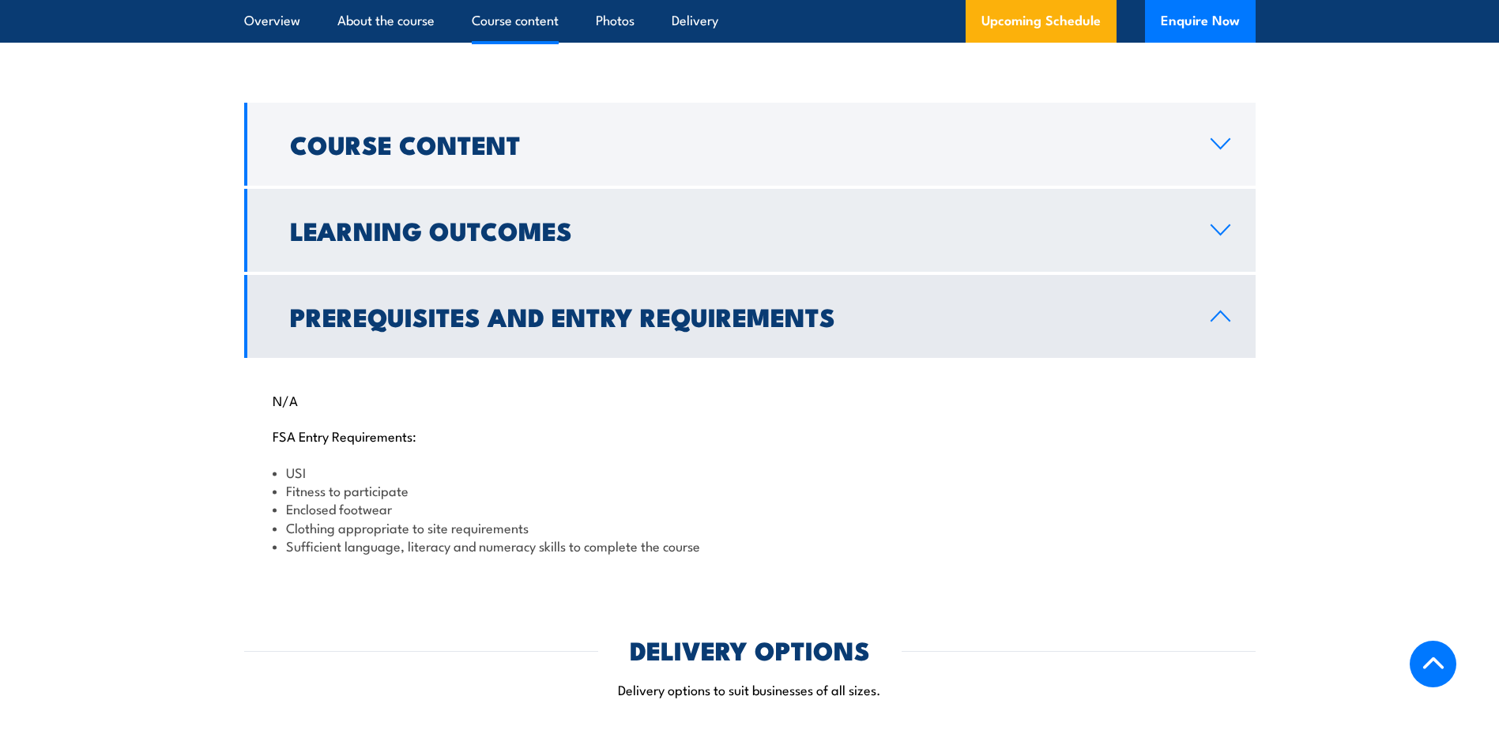
click at [1229, 242] on link "Learning Outcomes" at bounding box center [750, 230] width 1012 height 83
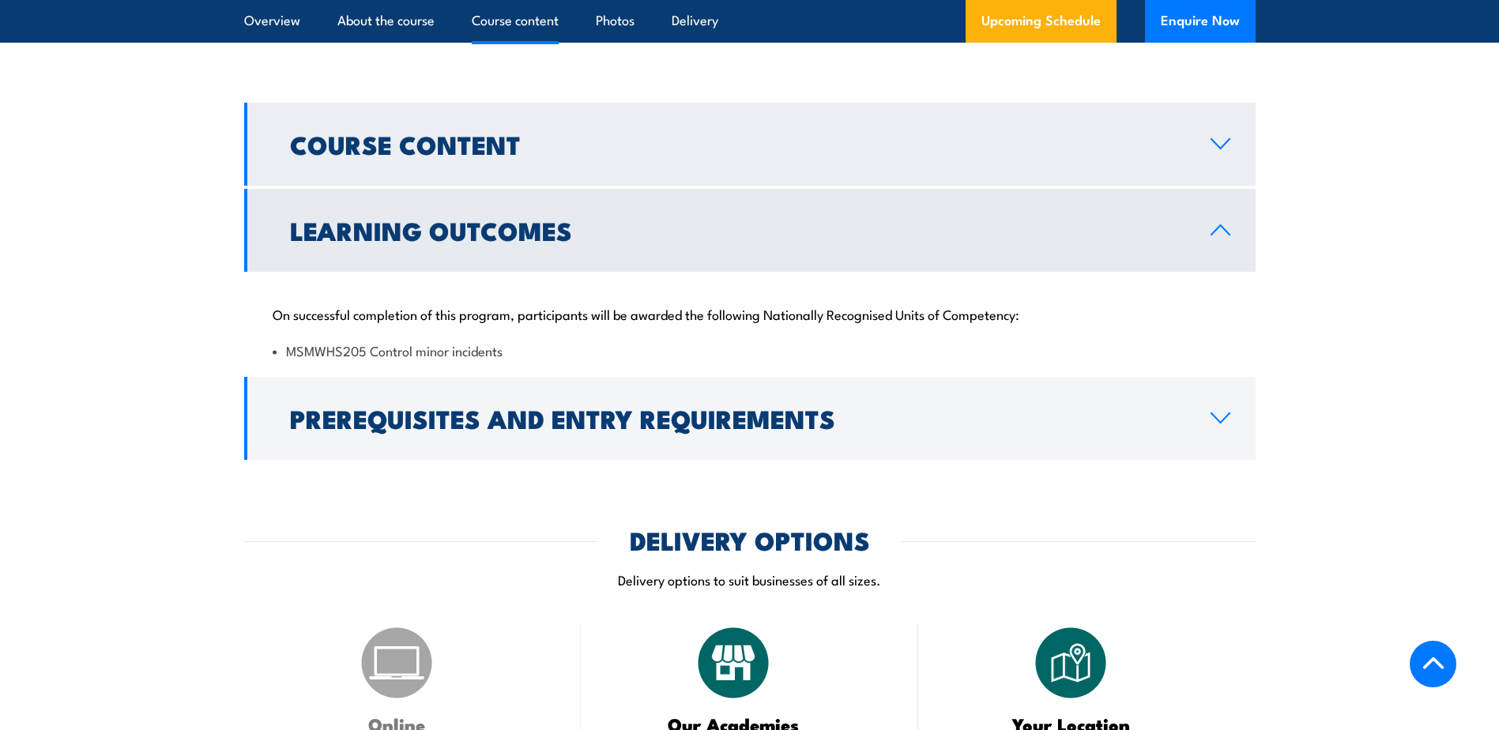
click at [1213, 126] on link "Course Content" at bounding box center [750, 144] width 1012 height 83
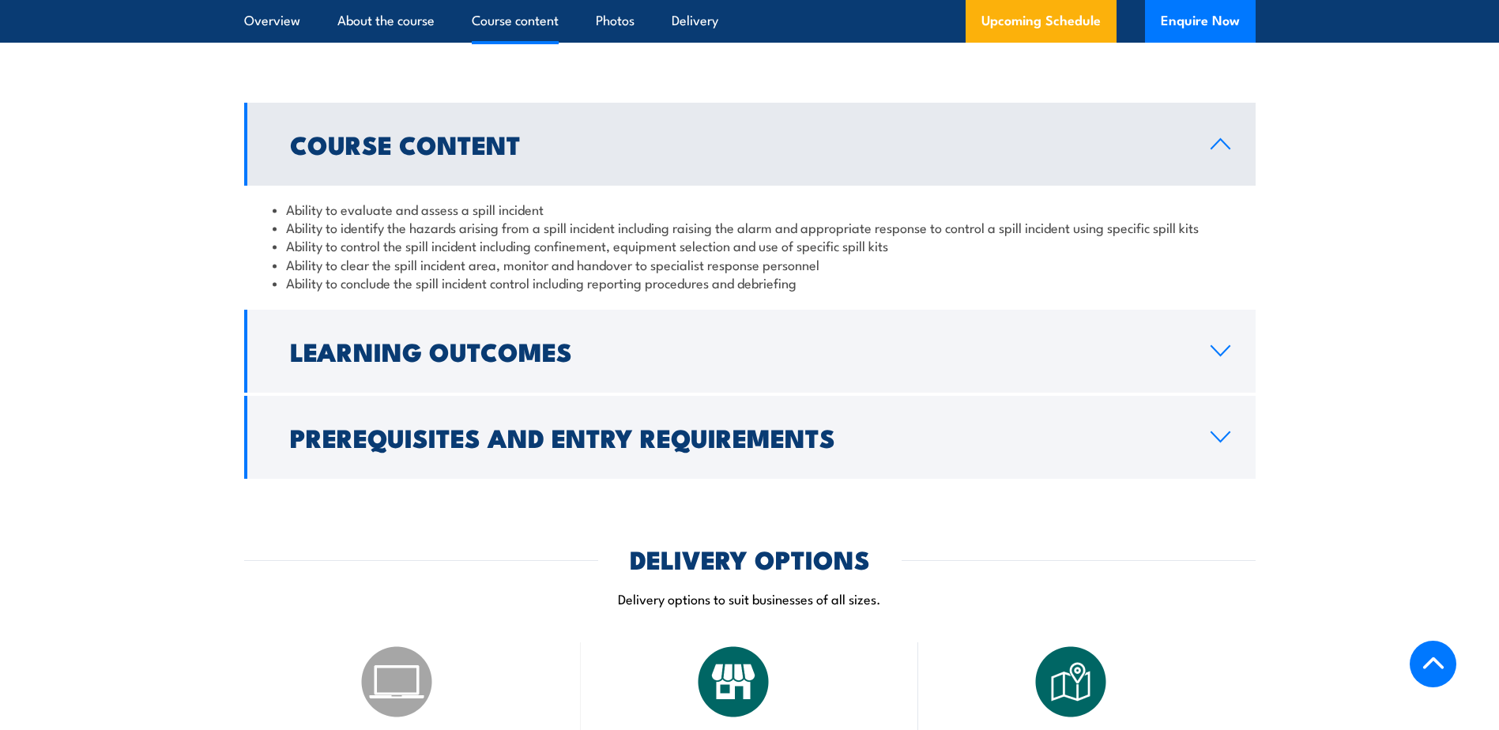
click at [943, 259] on li "Ability to clear the spill incident area, monitor and handover to specialist re…" at bounding box center [750, 264] width 955 height 18
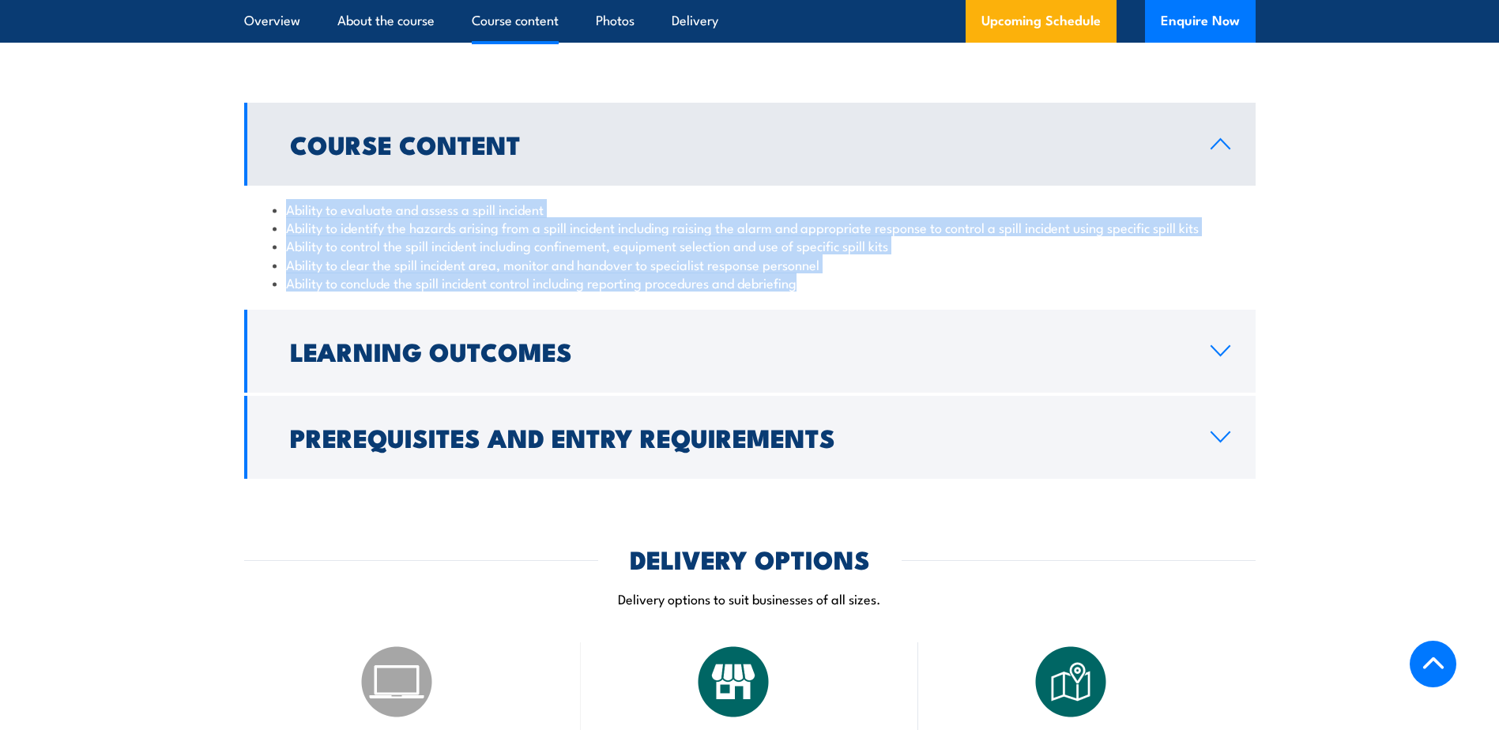
drag, startPoint x: 908, startPoint y: 275, endPoint x: 134, endPoint y: 211, distance: 776.5
click at [134, 211] on section "Course Content Ability to evaluate and assess a spill incident Ability to ident…" at bounding box center [749, 291] width 1499 height 376
drag, startPoint x: 134, startPoint y: 211, endPoint x: 332, endPoint y: 225, distance: 198.1
copy ul "Ability to evaluate and assess a spill incident Ability to identify the hazards…"
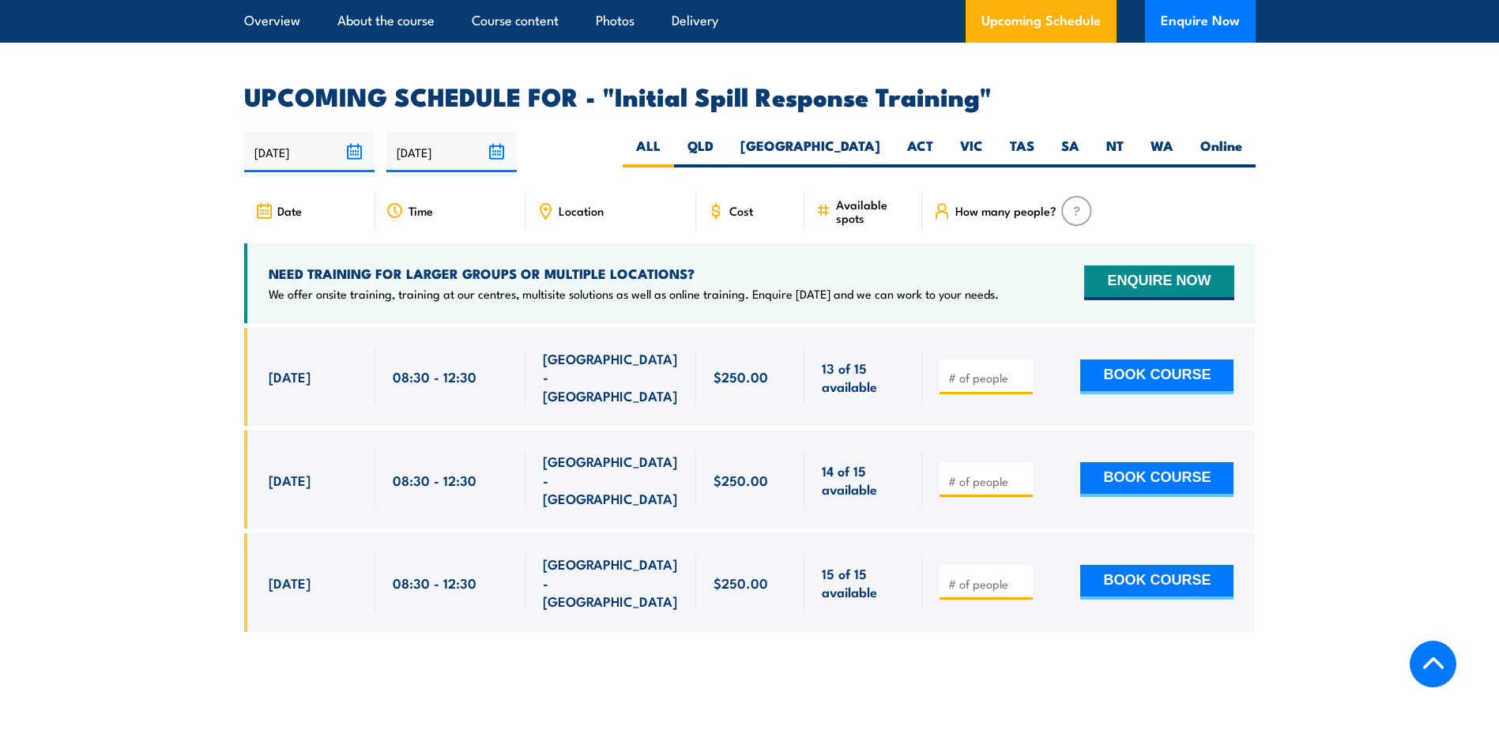
scroll to position [2292, 0]
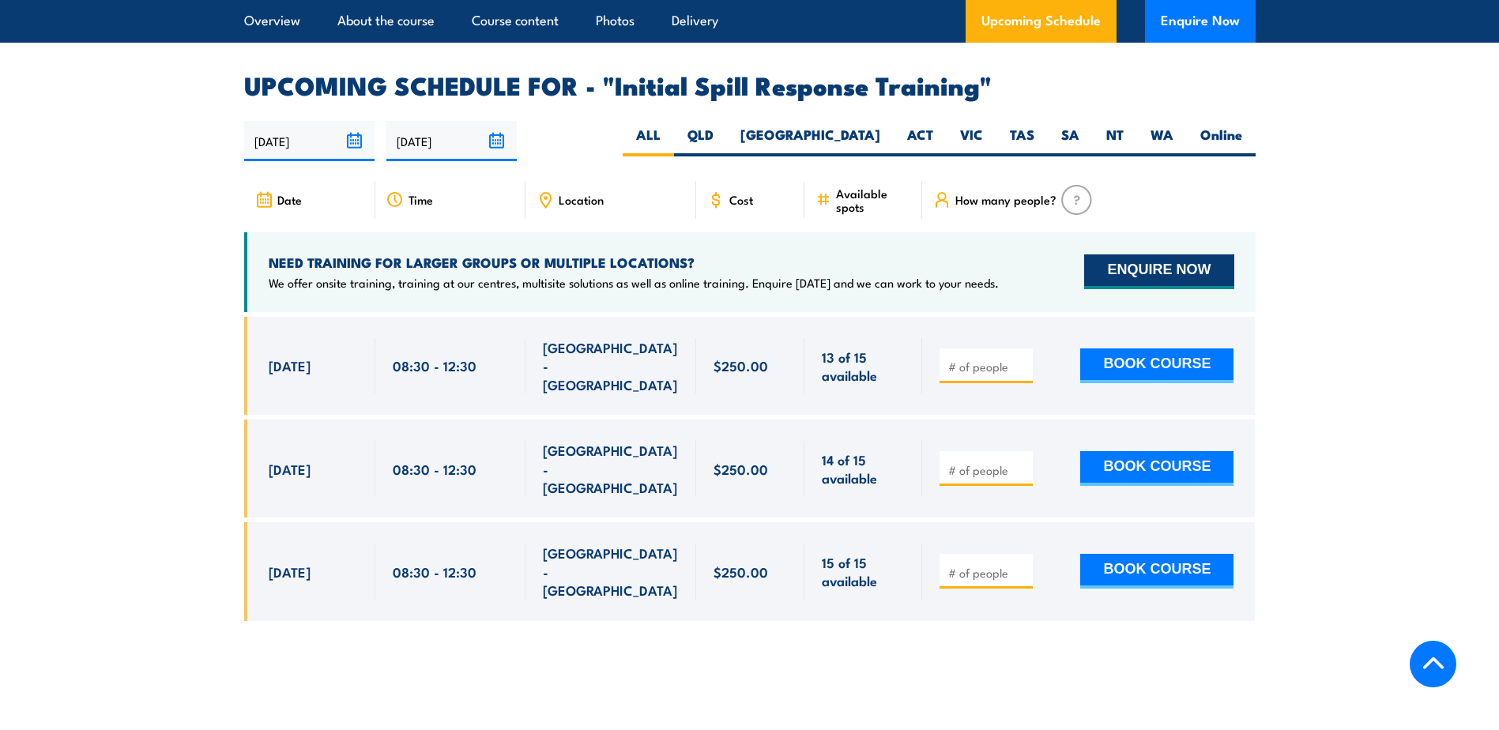
click at [1133, 255] on button "ENQUIRE NOW" at bounding box center [1158, 272] width 149 height 35
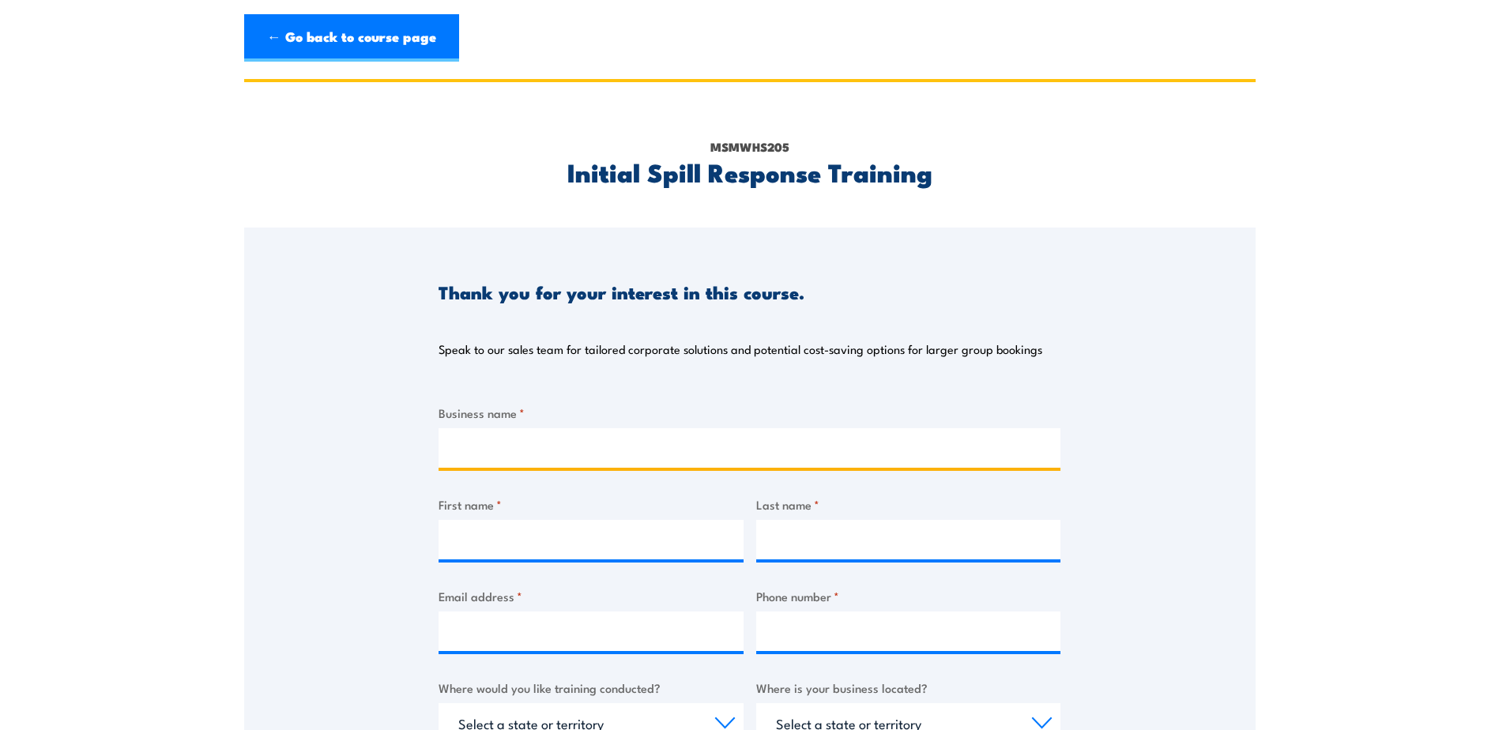
drag, startPoint x: 646, startPoint y: 428, endPoint x: 640, endPoint y: 447, distance: 19.8
click at [646, 428] on input "Business name *" at bounding box center [750, 448] width 622 height 40
type input "[PERSON_NAME] Conveyors"
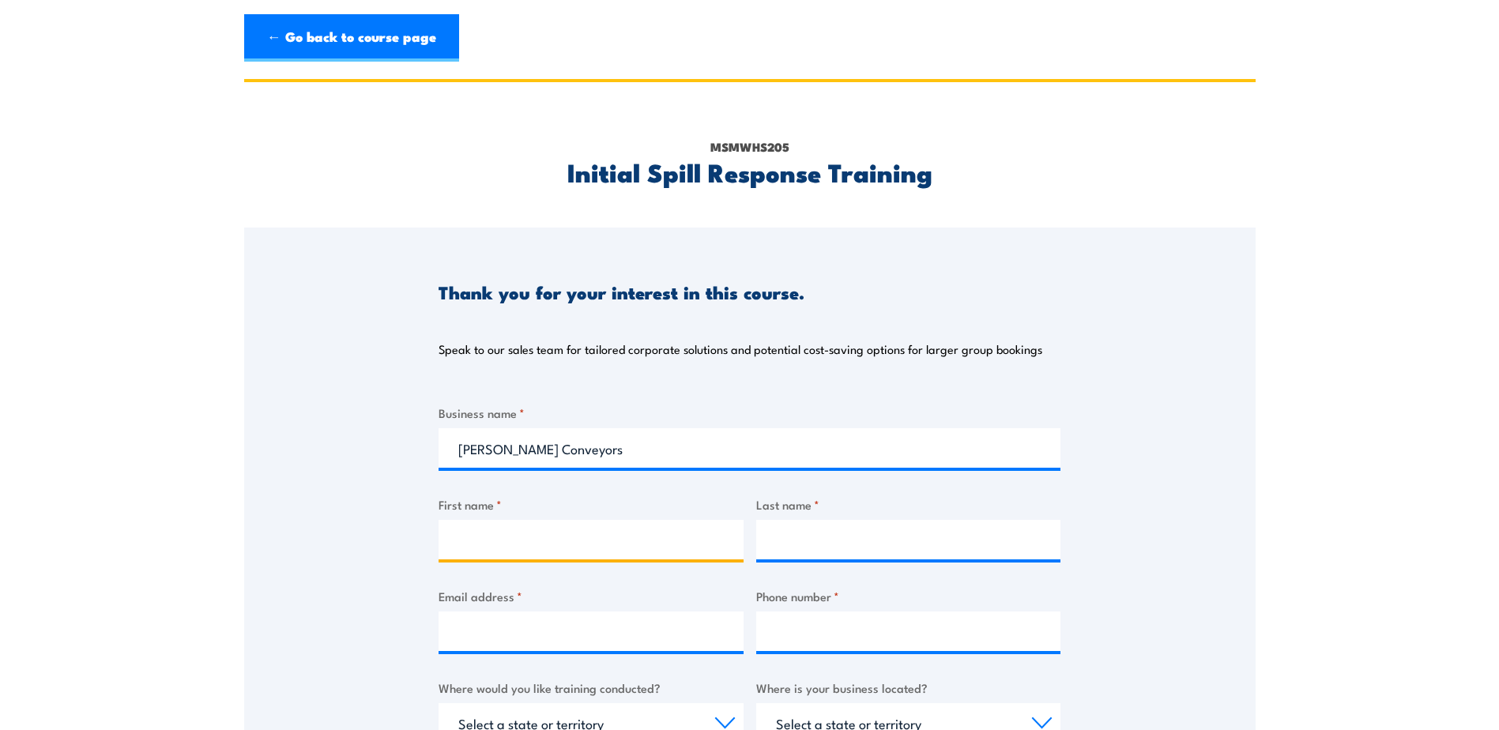
type input "[PERSON_NAME]"
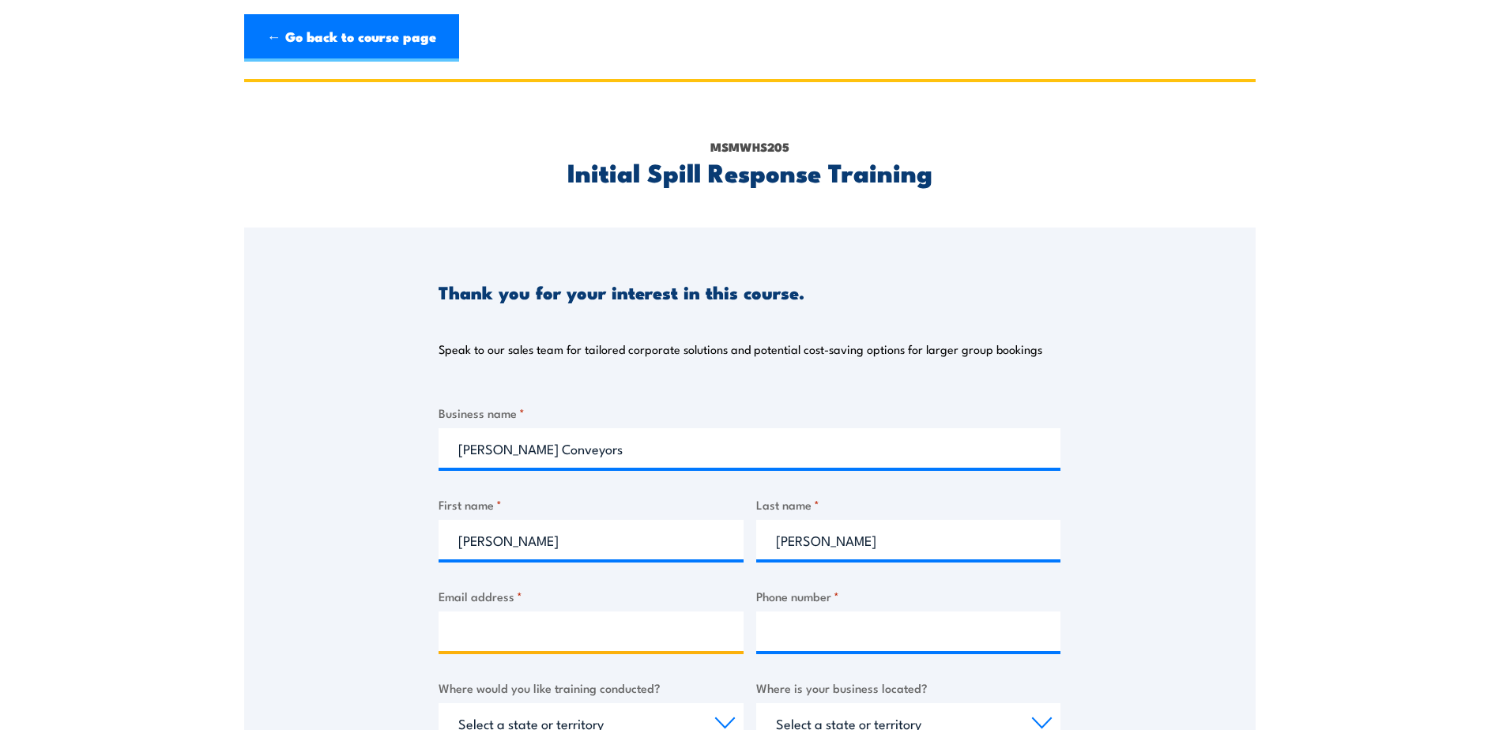
type input "[PERSON_NAME][EMAIL_ADDRESS][PERSON_NAME][PERSON_NAME][DOMAIN_NAME]"
type input "0412442331"
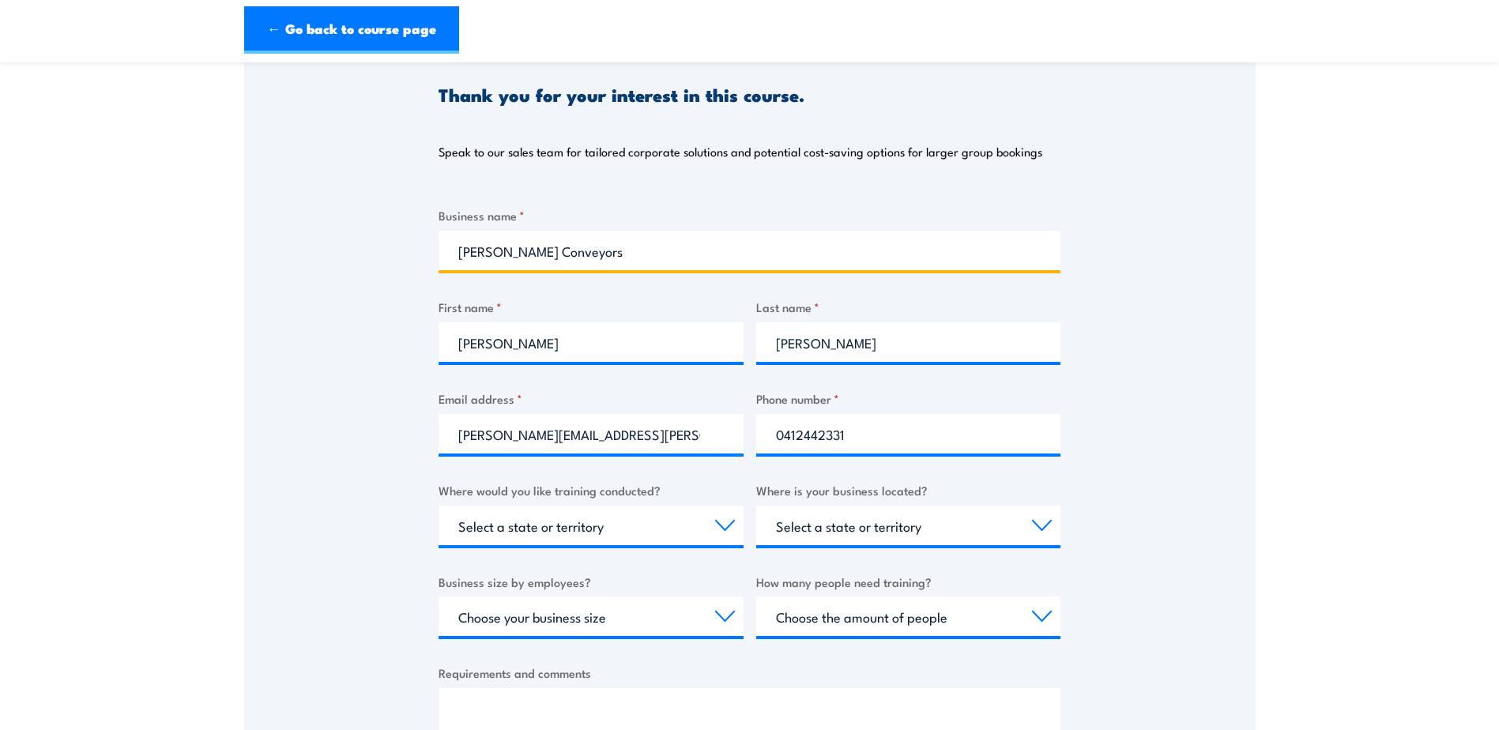
scroll to position [237, 0]
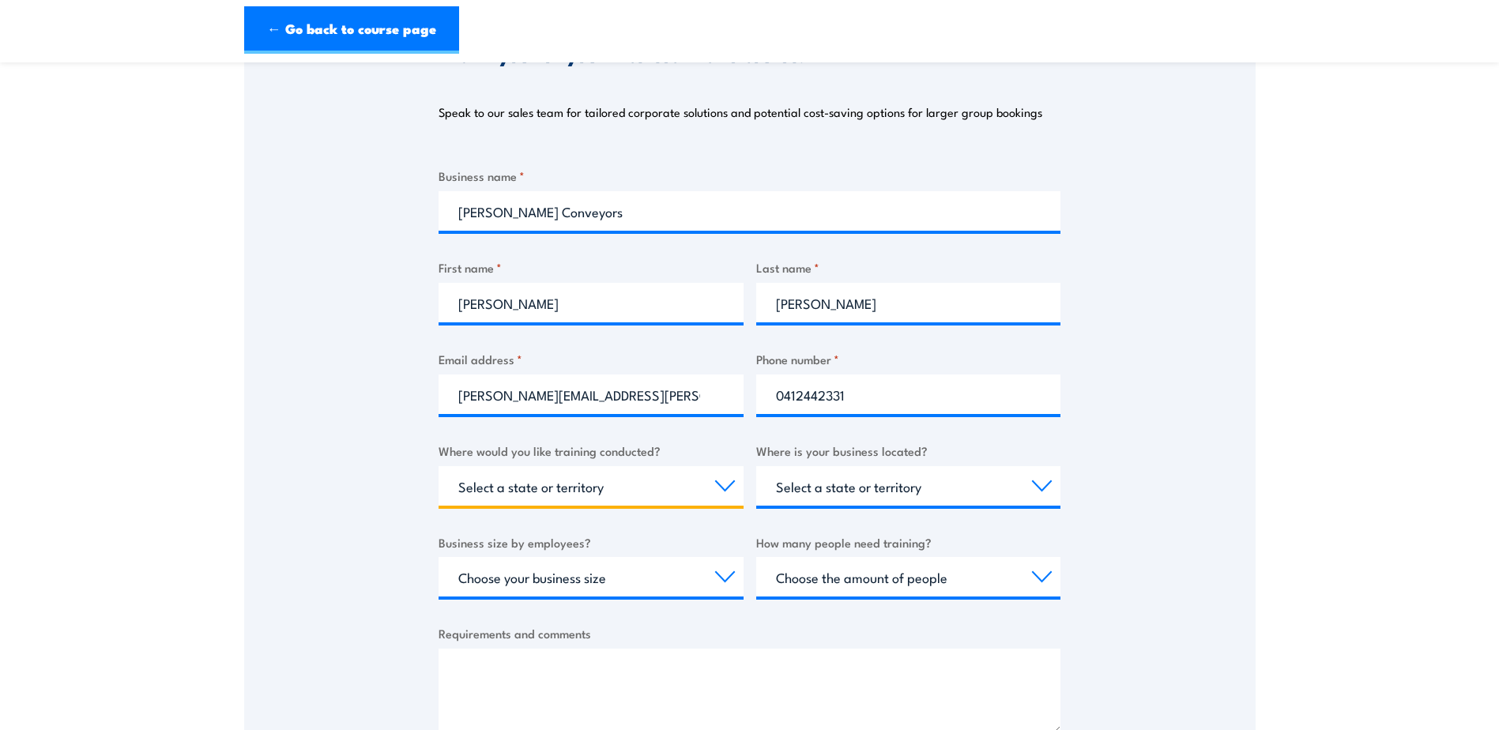
drag, startPoint x: 700, startPoint y: 492, endPoint x: 699, endPoint y: 507, distance: 15.0
click at [700, 492] on select "Select a state or territory Nationally - multiple locations [GEOGRAPHIC_DATA] […" at bounding box center [591, 486] width 305 height 40
click at [671, 462] on div "Where would you like training conducted? Select a state or territory Nationally…" at bounding box center [591, 474] width 305 height 64
click at [663, 490] on select "Select a state or territory Nationally - multiple locations [GEOGRAPHIC_DATA] […" at bounding box center [591, 486] width 305 height 40
select select "WA"
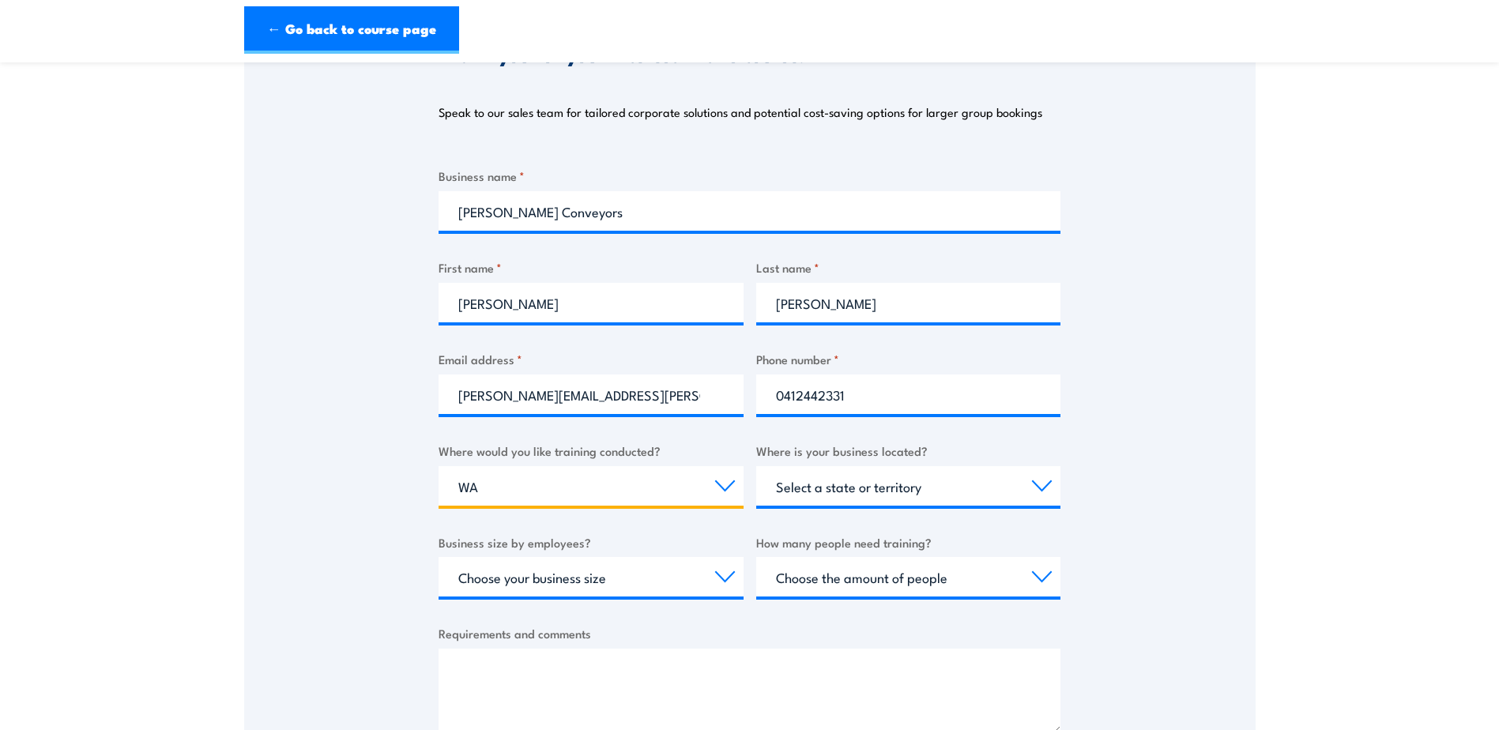
click at [439, 466] on select "Select a state or territory Nationally - multiple locations [GEOGRAPHIC_DATA] […" at bounding box center [591, 486] width 305 height 40
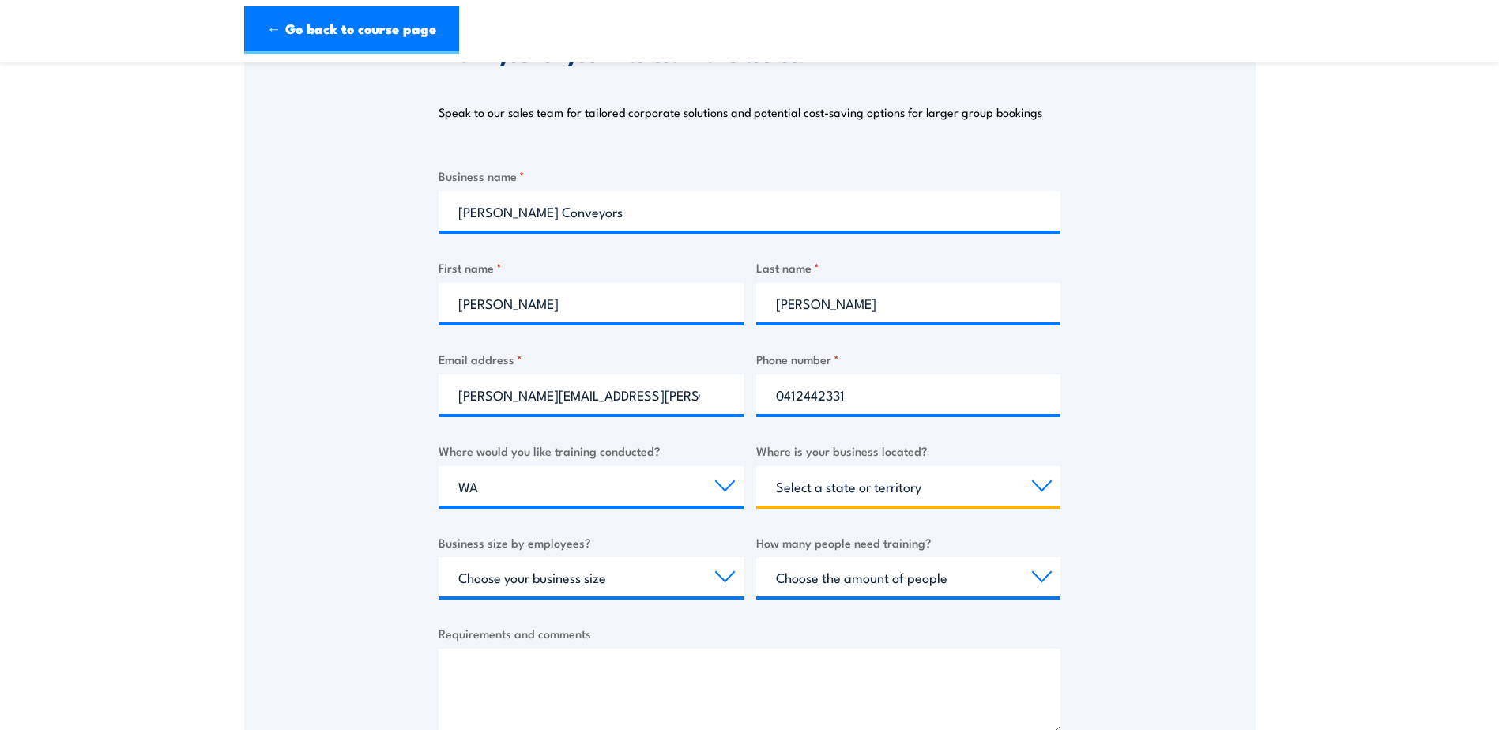
click at [925, 481] on select "Select a state or territory [GEOGRAPHIC_DATA] [GEOGRAPHIC_DATA] [GEOGRAPHIC_DAT…" at bounding box center [908, 486] width 305 height 40
select select "WA"
click at [756, 466] on select "Select a state or territory [GEOGRAPHIC_DATA] [GEOGRAPHIC_DATA] [GEOGRAPHIC_DAT…" at bounding box center [908, 486] width 305 height 40
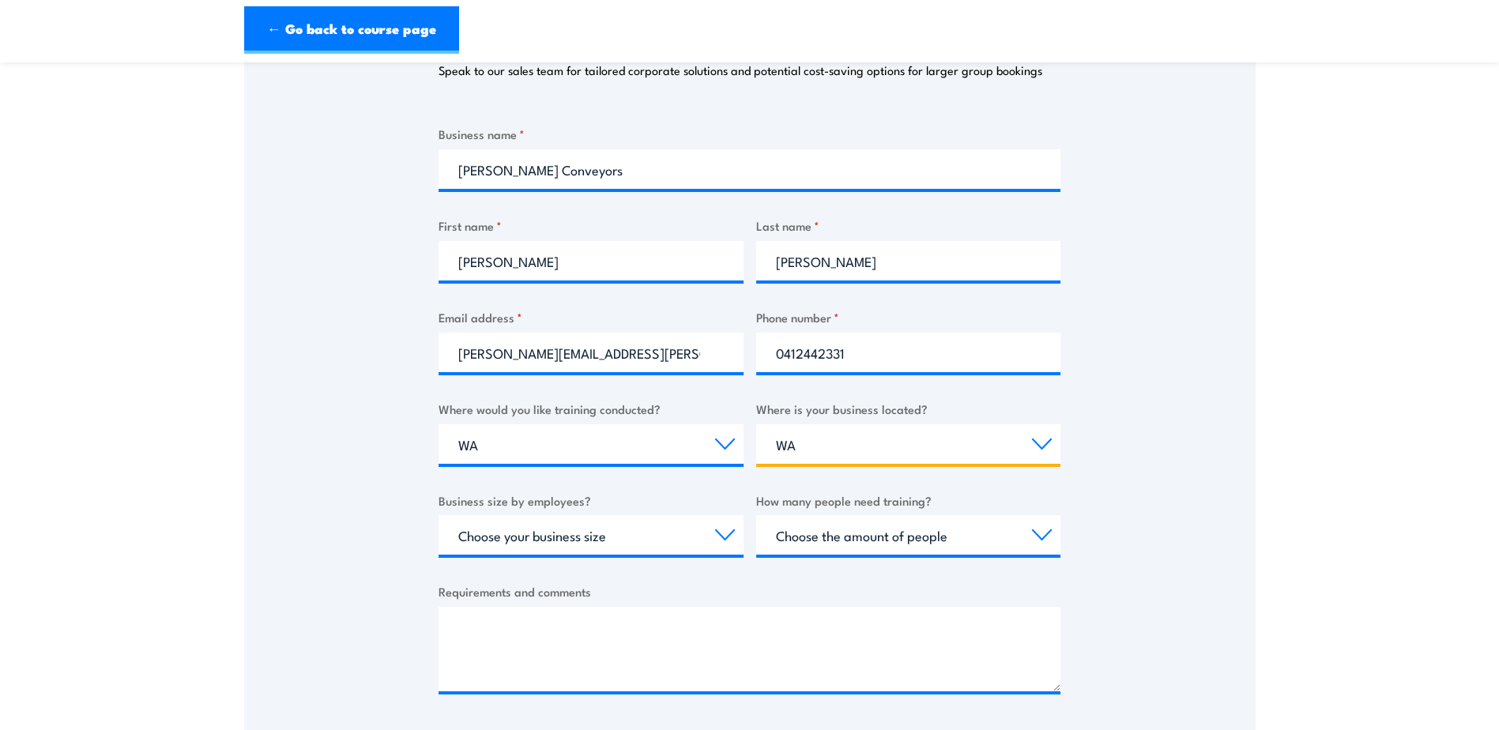
scroll to position [316, 0]
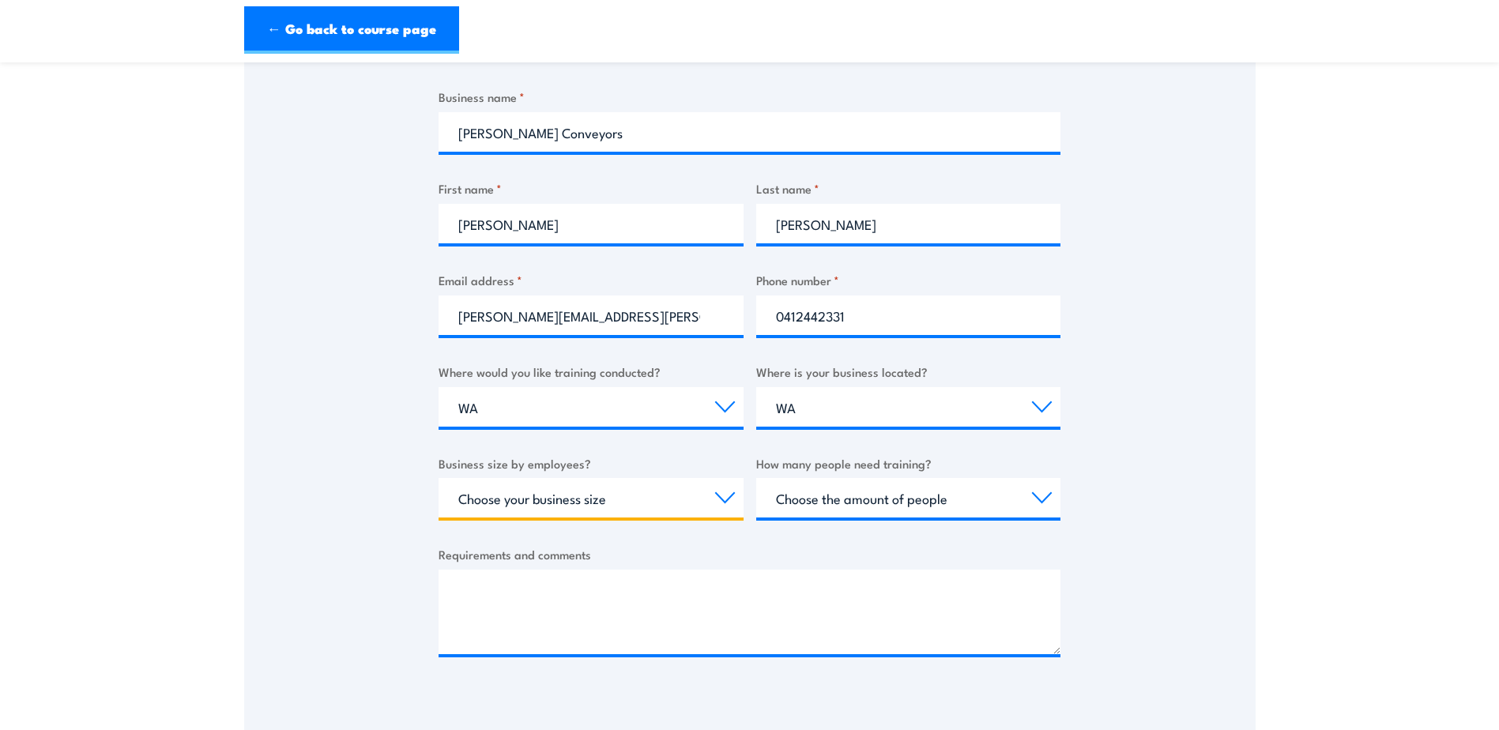
click at [564, 510] on select "Choose your business size 1 to 19 20 to 199 200+" at bounding box center [591, 498] width 305 height 40
select select "200+"
click at [439, 478] on select "Choose your business size 1 to 19 20 to 199 200+" at bounding box center [591, 498] width 305 height 40
click at [856, 500] on select "Choose the amount of people 1 to 4 5 to 19 20+" at bounding box center [908, 498] width 305 height 40
select select "20+"
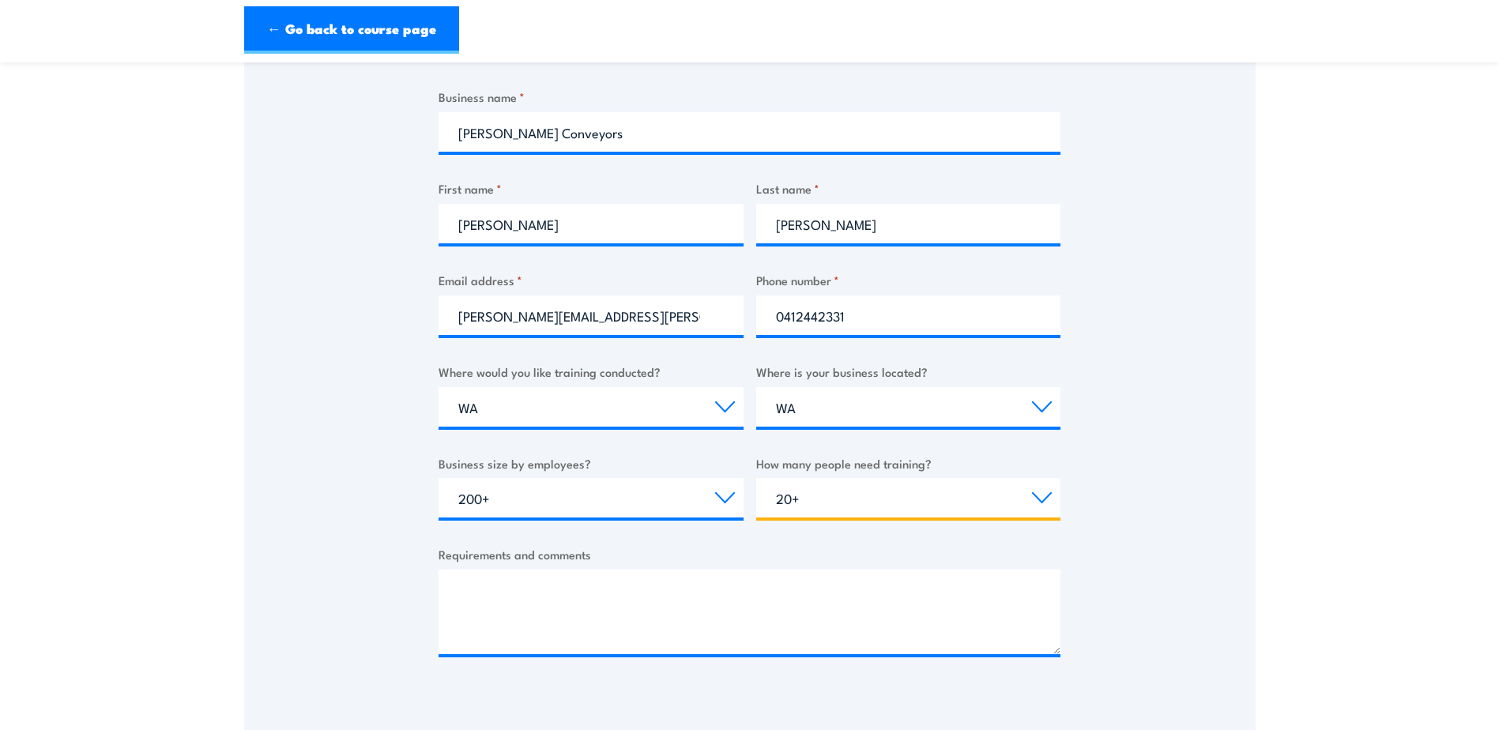
click at [756, 478] on select "Choose the amount of people 1 to 4 5 to 19 20+" at bounding box center [908, 498] width 305 height 40
click at [556, 615] on textarea "Requirements and comments" at bounding box center [750, 612] width 622 height 85
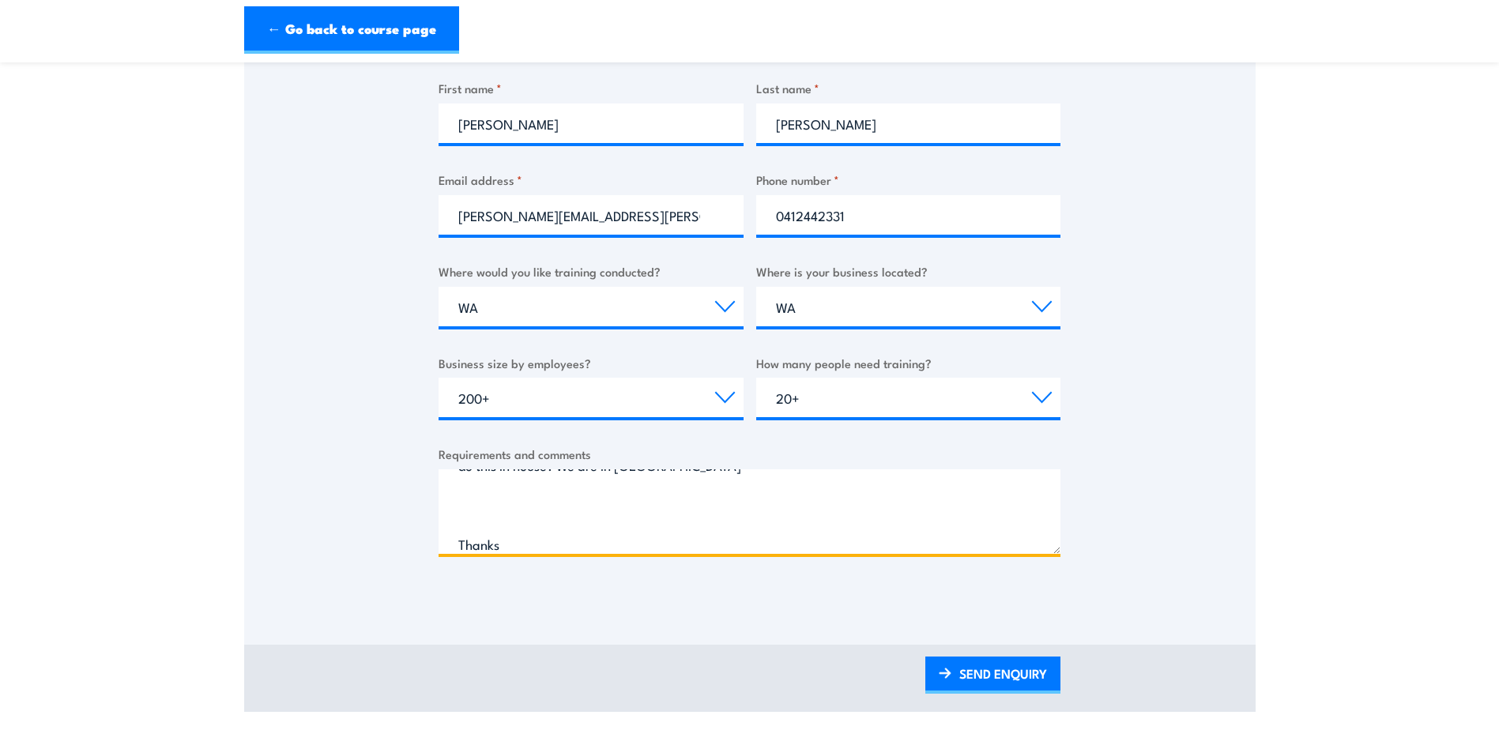
scroll to position [711, 0]
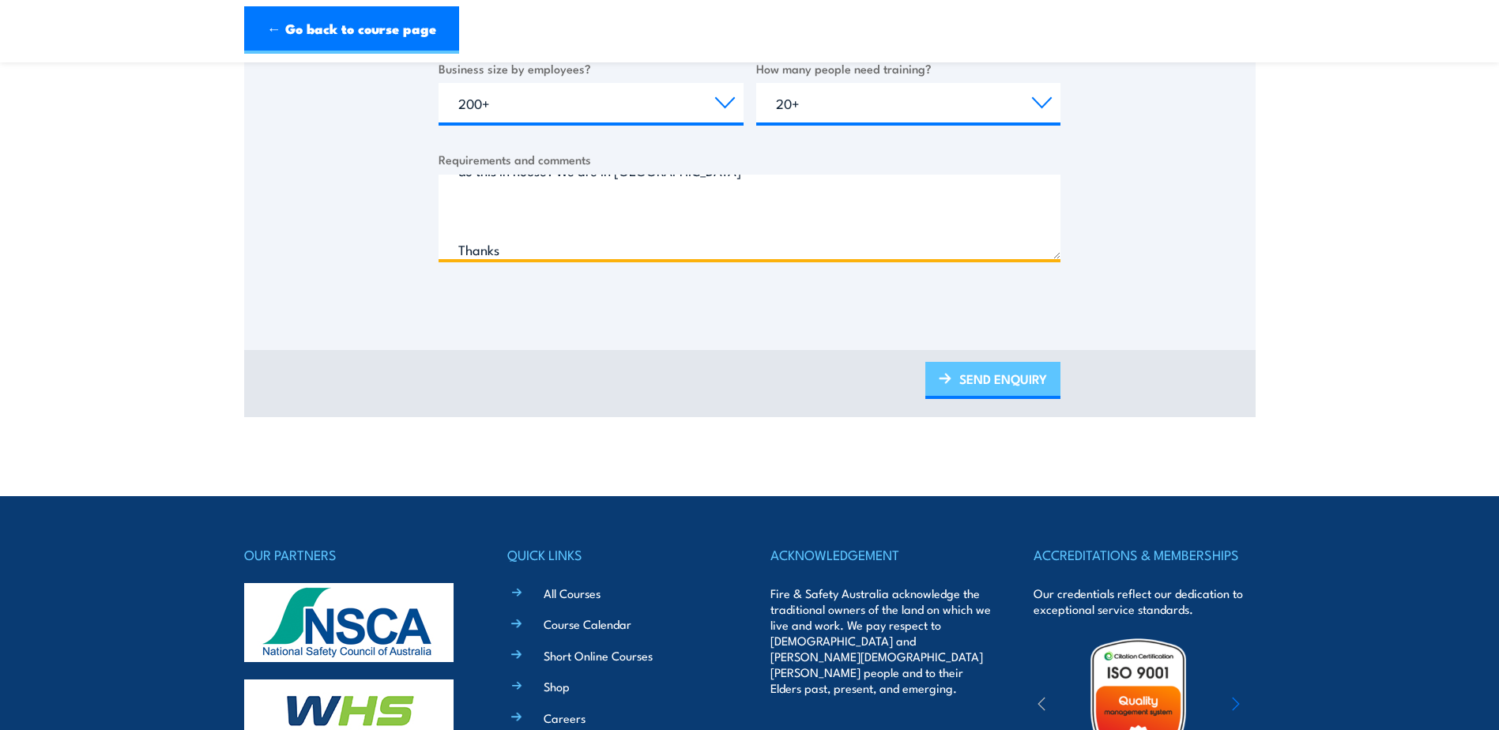
type textarea "Hello We are looking into this course for some of our employees. We would need …"
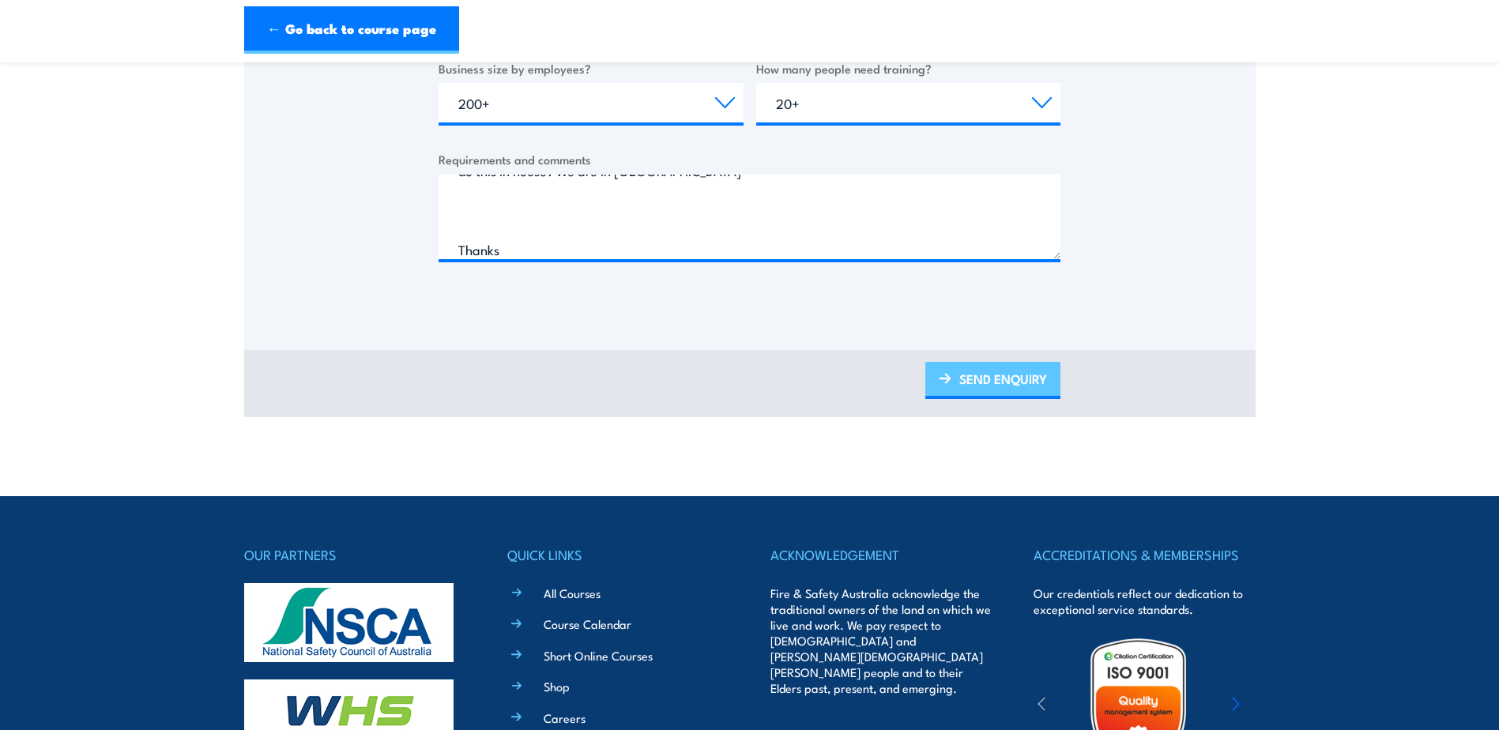
click at [1019, 385] on link "SEND ENQUIRY" at bounding box center [993, 380] width 135 height 37
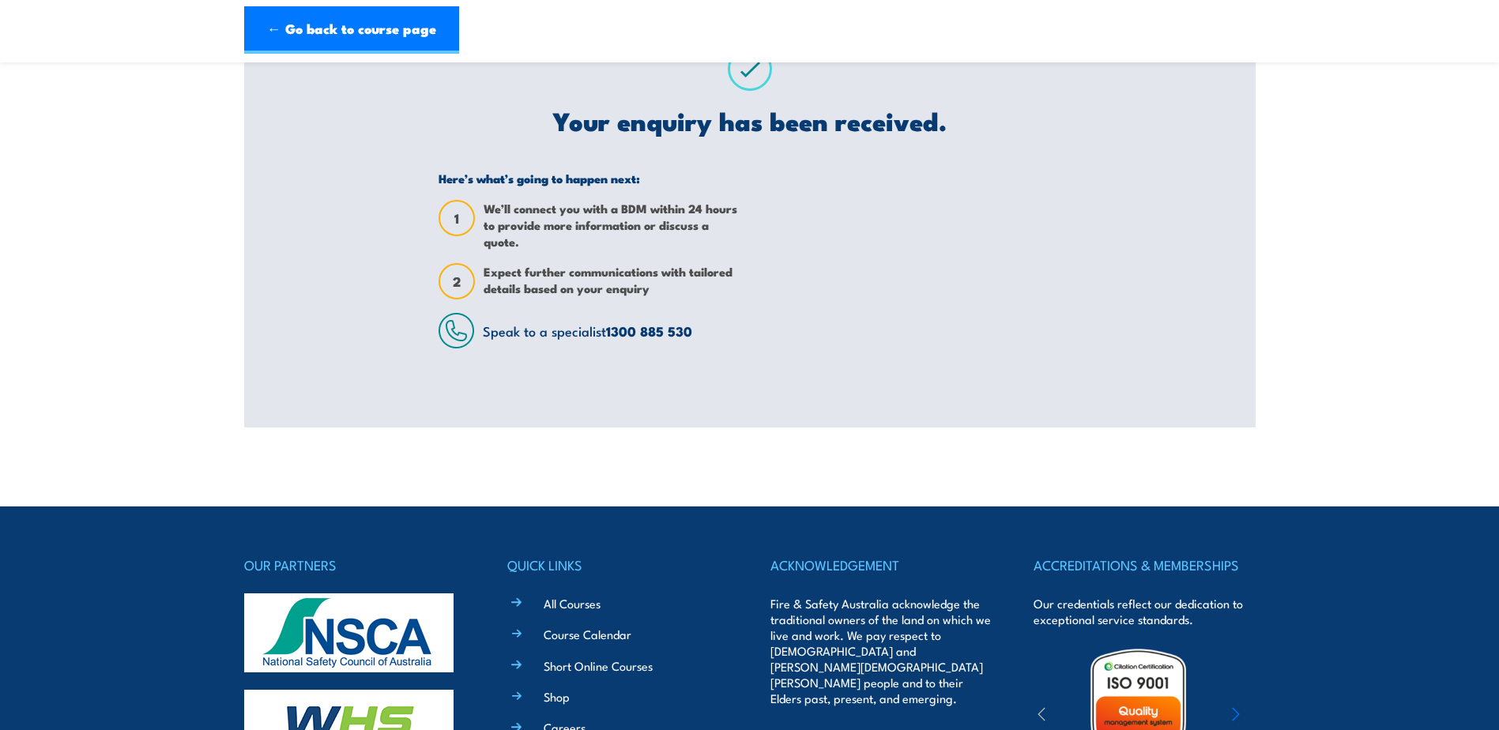
scroll to position [0, 0]
